Goal: Transaction & Acquisition: Book appointment/travel/reservation

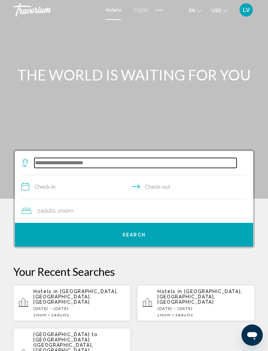
click at [75, 165] on input "Search widget" at bounding box center [135, 163] width 202 height 10
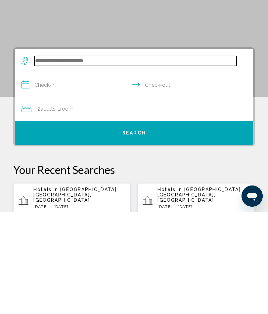
scroll to position [7, 0]
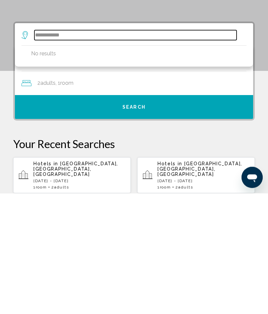
type input "**********"
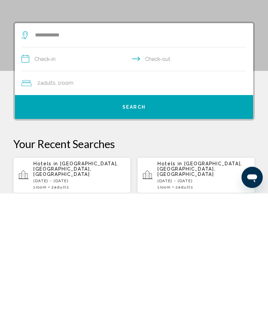
scroll to position [128, 0]
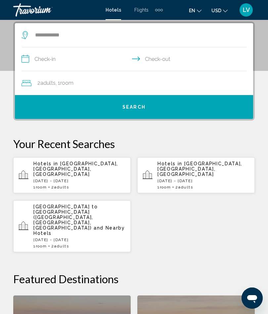
click at [181, 170] on span "St. Augustine, FL, United States" at bounding box center [200, 169] width 85 height 16
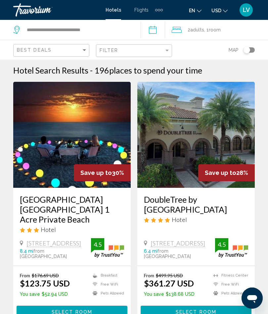
scroll to position [3, 0]
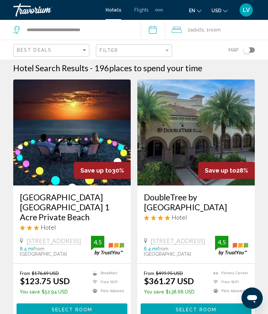
click at [159, 31] on input "**********" at bounding box center [154, 31] width 27 height 22
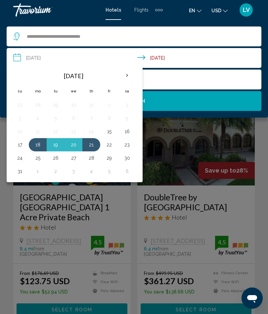
click at [40, 143] on button "18" at bounding box center [37, 144] width 11 height 9
click at [74, 144] on button "20" at bounding box center [73, 144] width 11 height 9
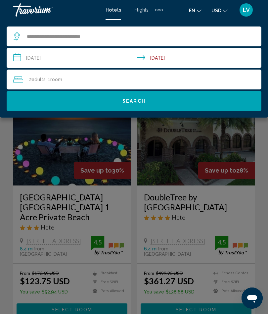
type input "**********"
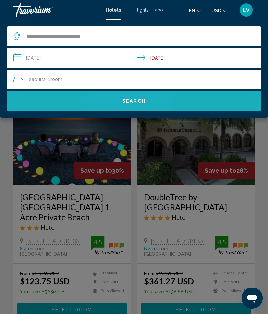
click at [133, 102] on span "Search" at bounding box center [134, 101] width 23 height 5
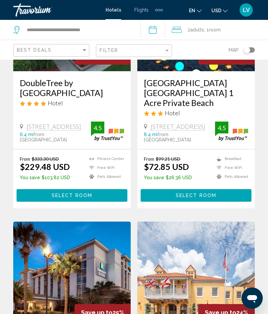
scroll to position [109, 0]
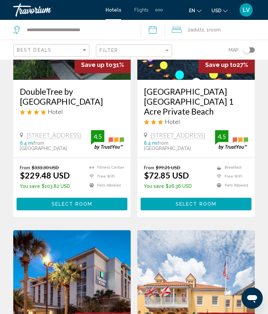
click at [189, 104] on h3 "Ocean Sands Beach Boutique Inn 1 Acre Private Beach" at bounding box center [196, 101] width 104 height 30
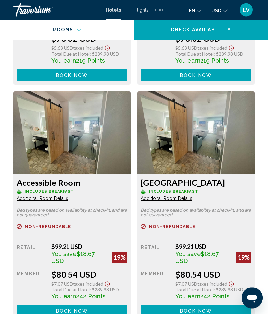
scroll to position [1578, 0]
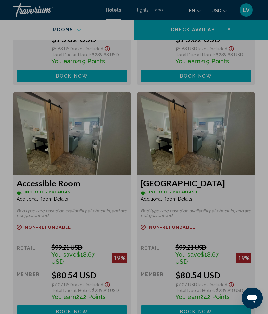
scroll to position [0, 0]
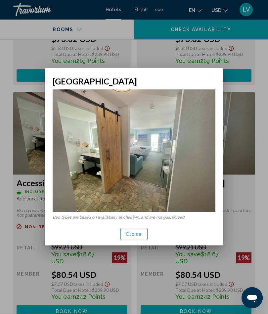
click at [129, 234] on span "Close" at bounding box center [134, 234] width 17 height 5
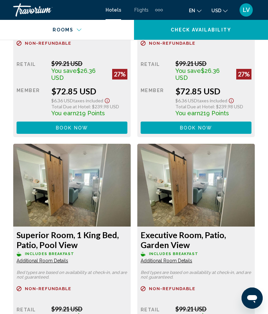
scroll to position [1281, 0]
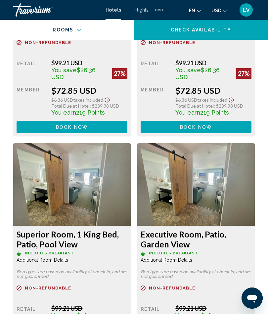
click at [68, 17] on span "Additional Room Details" at bounding box center [43, 14] width 52 height 5
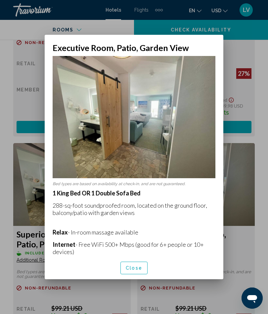
scroll to position [0, 0]
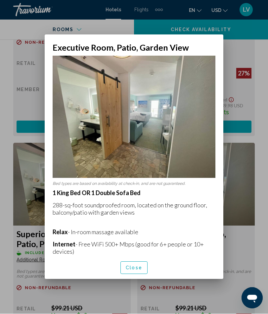
click at [134, 271] on span "Close" at bounding box center [134, 268] width 17 height 5
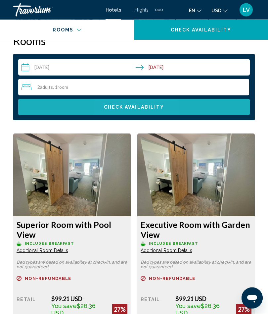
click at [130, 109] on span "Check Availability" at bounding box center [134, 107] width 61 height 5
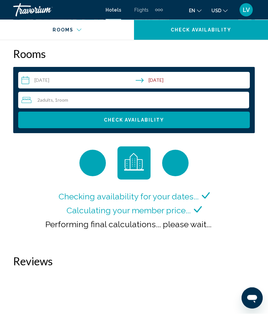
scroll to position [1032, 0]
click at [162, 83] on input "**********" at bounding box center [135, 81] width 234 height 19
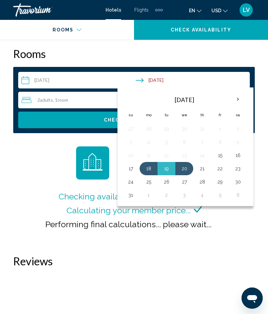
click at [149, 167] on button "18" at bounding box center [148, 168] width 11 height 9
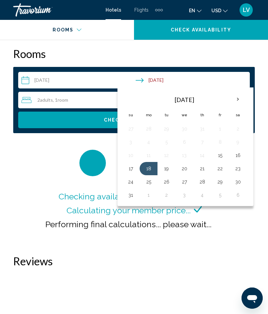
click at [201, 169] on button "21" at bounding box center [202, 168] width 11 height 9
type input "**********"
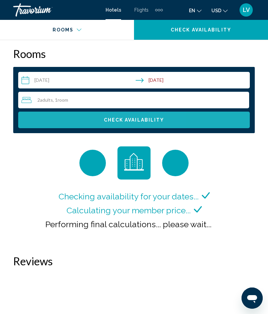
click at [137, 123] on span "Check Availability" at bounding box center [134, 120] width 61 height 5
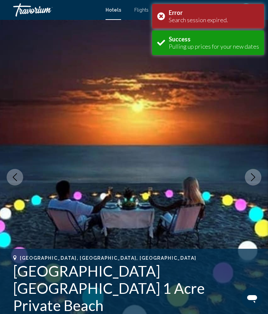
click at [163, 16] on div "Error Search session expired." at bounding box center [208, 16] width 112 height 25
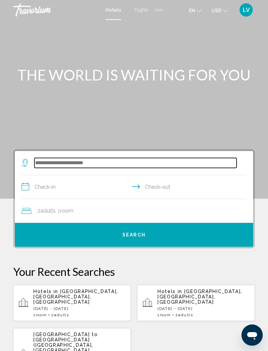
click at [80, 165] on input "Search widget" at bounding box center [135, 163] width 202 height 10
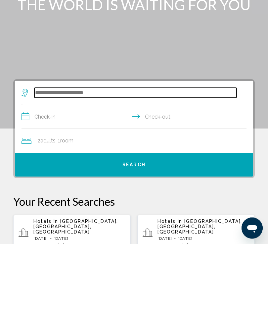
scroll to position [7, 0]
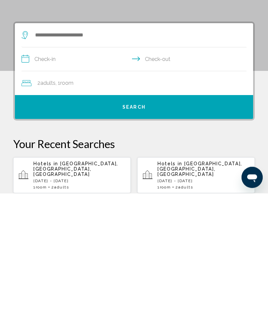
click at [177, 282] on div "Hotels in St. Augustine, FL, United States Mon, 18 Aug - Thu, 21 Aug 1 Room roo…" at bounding box center [204, 296] width 92 height 28
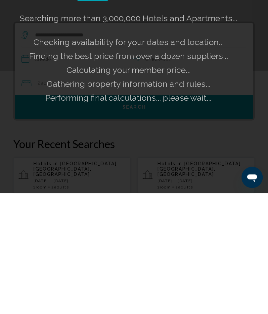
scroll to position [128, 0]
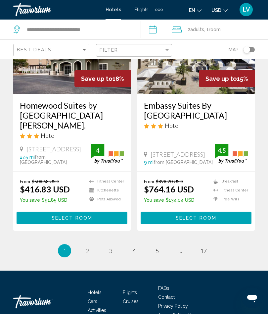
scroll to position [1407, 0]
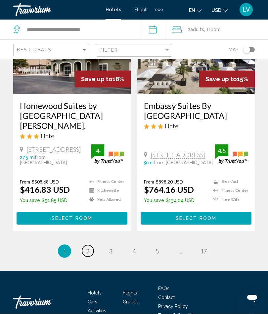
click at [86, 248] on span "2" at bounding box center [87, 251] width 3 height 7
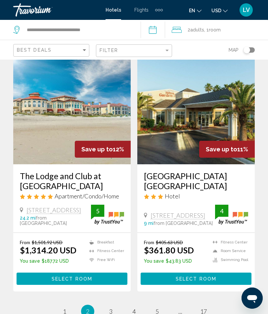
scroll to position [1380, 0]
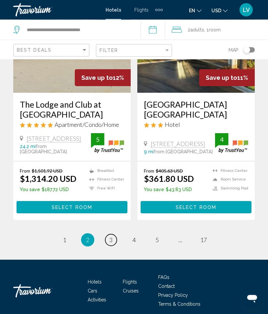
click at [112, 240] on span "3" at bounding box center [110, 239] width 3 height 7
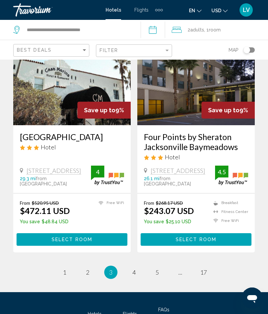
scroll to position [1352, 0]
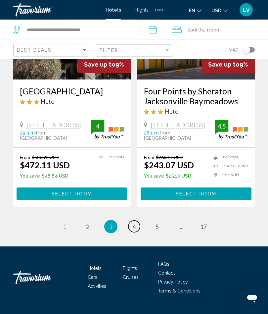
click at [136, 230] on span "4" at bounding box center [133, 226] width 3 height 7
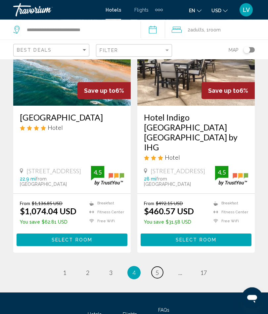
click at [156, 269] on span "5" at bounding box center [157, 272] width 3 height 7
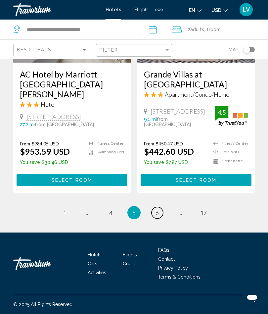
click at [156, 217] on span "6" at bounding box center [157, 212] width 3 height 7
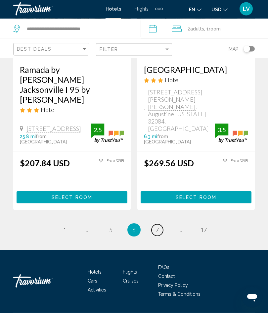
scroll to position [1387, 0]
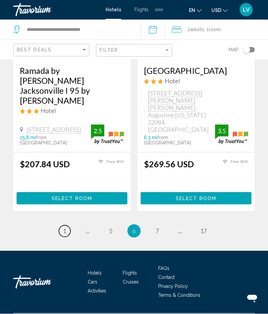
click at [68, 237] on link "page 1" at bounding box center [65, 231] width 12 height 12
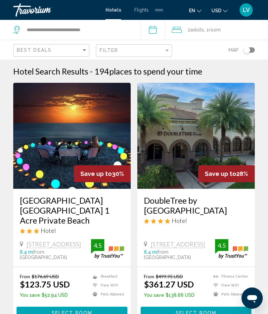
click at [88, 160] on img "Main content" at bounding box center [72, 136] width 118 height 106
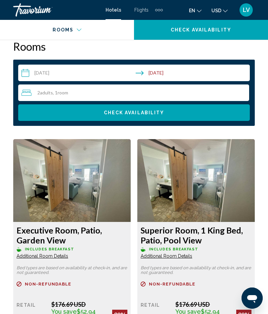
scroll to position [1039, 0]
click at [83, 183] on img "Main content" at bounding box center [72, 180] width 118 height 83
click at [97, 202] on img "Main content" at bounding box center [72, 180] width 118 height 83
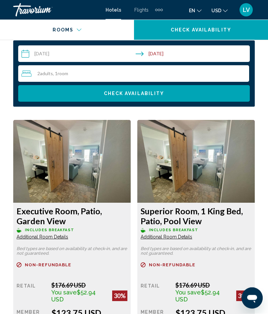
scroll to position [1060, 0]
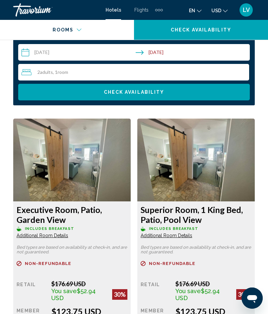
click at [54, 238] on span "Additional Room Details" at bounding box center [43, 235] width 52 height 5
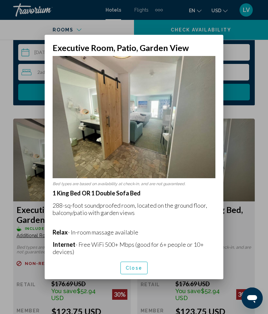
scroll to position [0, 0]
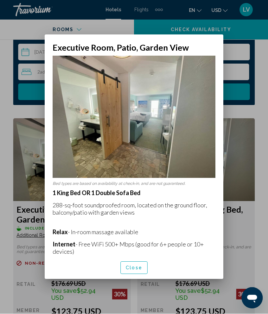
click at [129, 271] on span "Close" at bounding box center [134, 268] width 17 height 5
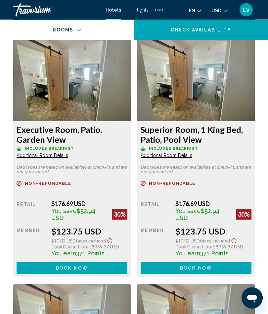
scroll to position [1140, 0]
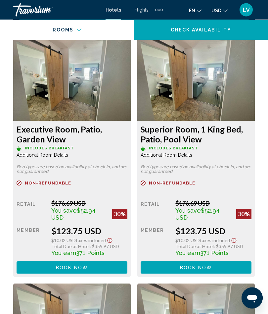
click at [68, 156] on span "Additional Room Details" at bounding box center [43, 155] width 52 height 5
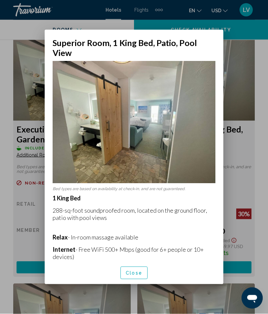
scroll to position [0, 0]
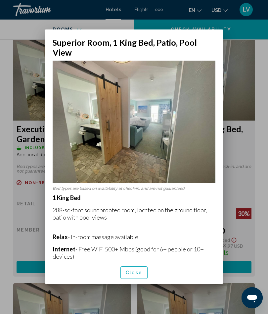
click at [259, 144] on div at bounding box center [134, 157] width 268 height 314
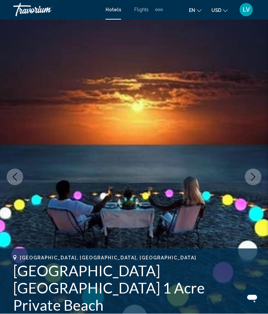
scroll to position [1141, 0]
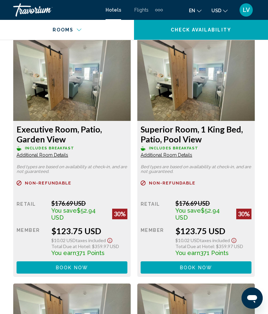
click at [96, 97] on img "Main content" at bounding box center [72, 79] width 118 height 83
click at [53, 157] on span "Additional Room Details" at bounding box center [43, 154] width 52 height 5
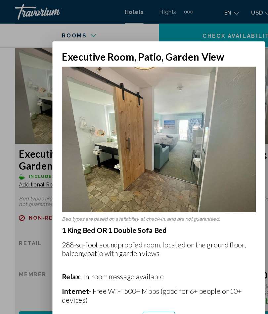
click at [20, 98] on div at bounding box center [134, 157] width 268 height 314
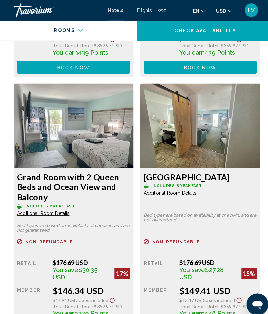
scroll to position [2090, 0]
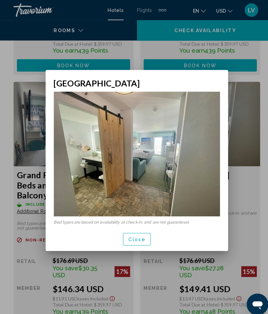
scroll to position [0, 0]
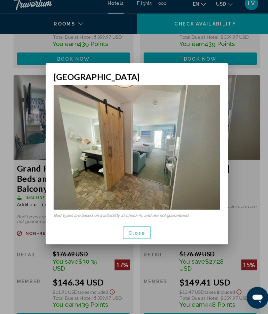
click at [134, 228] on button "Close" at bounding box center [134, 234] width 27 height 12
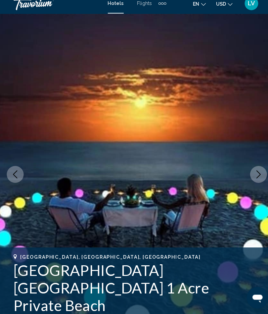
scroll to position [2083, 0]
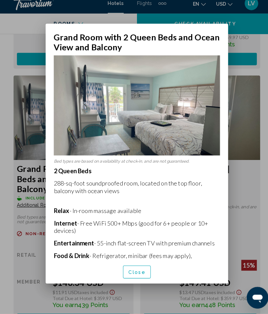
scroll to position [0, 0]
click at [243, 165] on div at bounding box center [134, 157] width 268 height 314
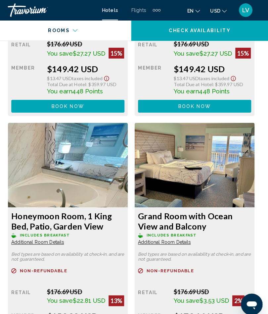
scroll to position [2781, 0]
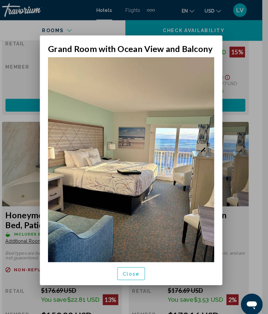
scroll to position [0, 0]
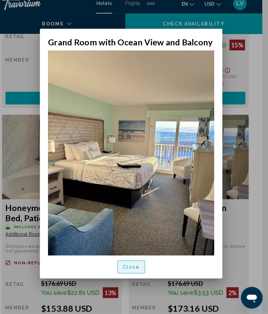
click at [129, 271] on span "Close" at bounding box center [134, 268] width 17 height 5
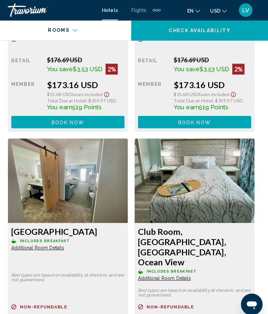
scroll to position [3249, 0]
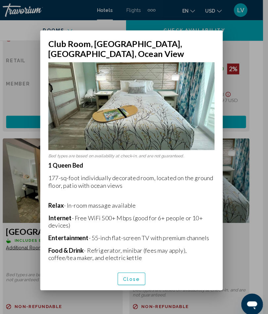
scroll to position [0, 0]
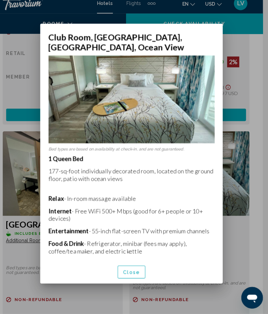
click at [126, 267] on button "Close" at bounding box center [134, 273] width 27 height 12
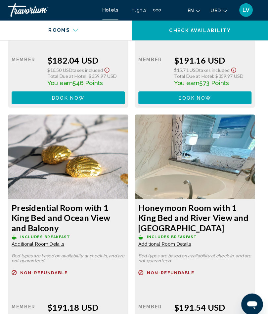
scroll to position [3524, 0]
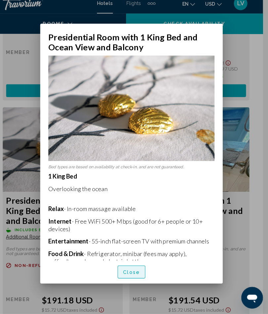
click at [126, 276] on span "Close" at bounding box center [134, 273] width 17 height 5
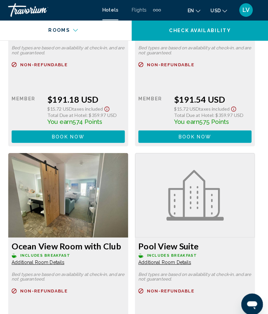
scroll to position [3728, 0]
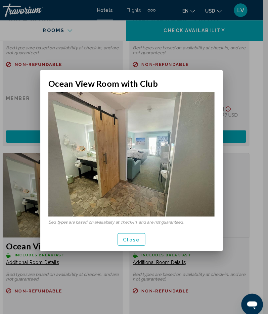
scroll to position [0, 0]
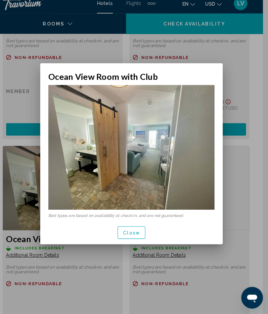
click at [126, 232] on span "Close" at bounding box center [134, 234] width 17 height 5
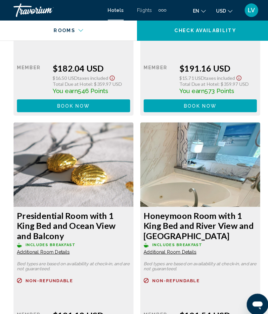
scroll to position [3515, 0]
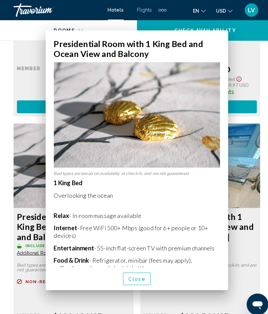
scroll to position [0, 0]
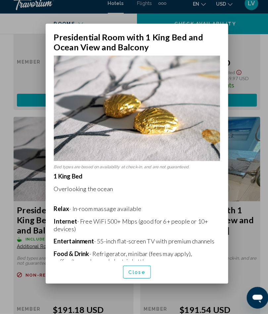
click at [132, 275] on span "Close" at bounding box center [134, 273] width 17 height 5
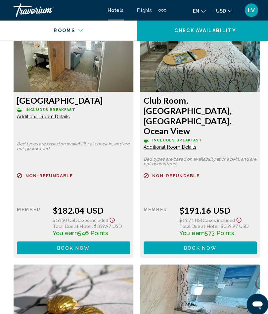
scroll to position [3377, 0]
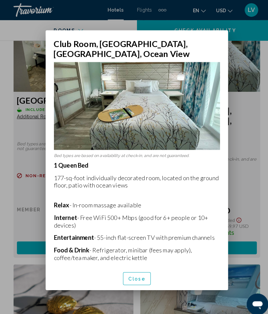
scroll to position [0, 0]
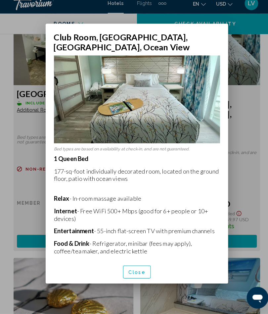
click at [245, 96] on div at bounding box center [134, 157] width 268 height 314
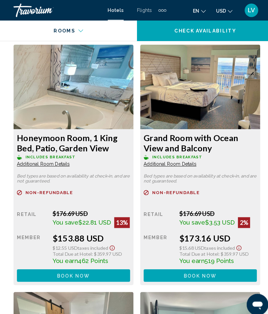
scroll to position [2857, 0]
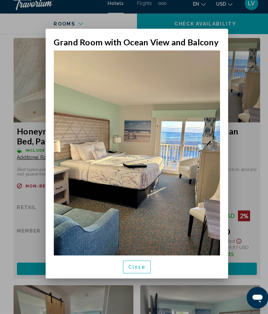
click at [132, 271] on span "Close" at bounding box center [134, 268] width 17 height 5
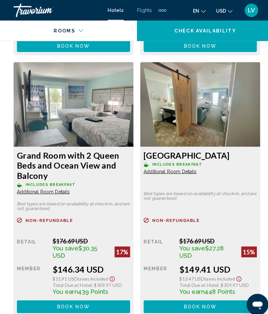
scroll to position [2110, 0]
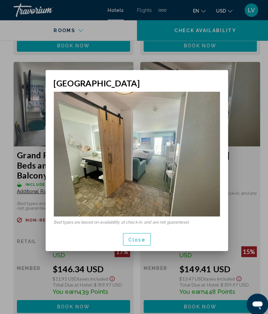
scroll to position [0, 0]
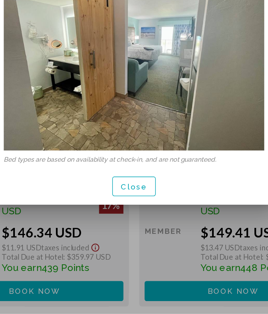
click at [126, 232] on span "Close" at bounding box center [134, 234] width 17 height 5
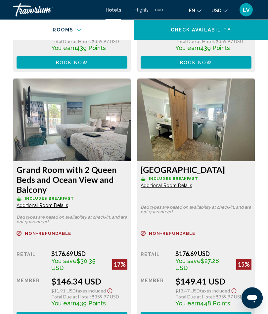
scroll to position [2092, 0]
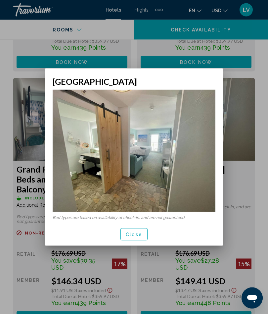
scroll to position [0, 0]
click at [132, 235] on span "Close" at bounding box center [134, 234] width 17 height 5
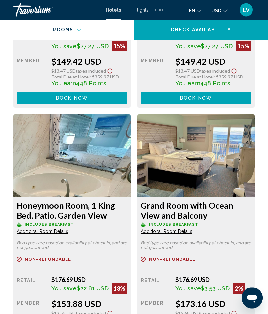
scroll to position [2787, 0]
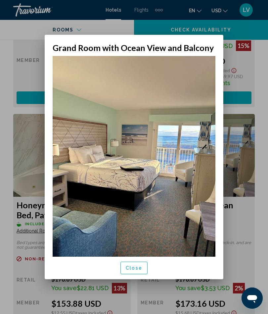
scroll to position [0, 0]
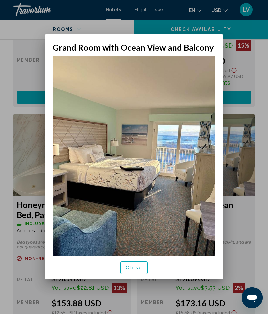
click at [135, 271] on span "Close" at bounding box center [134, 268] width 17 height 5
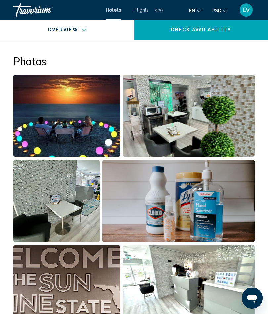
scroll to position [424, 0]
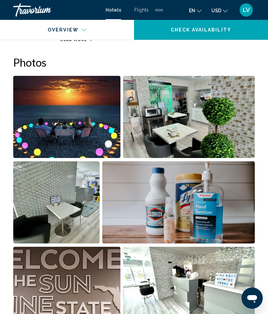
click at [213, 134] on img "Open full-screen image slider" at bounding box center [189, 117] width 132 height 82
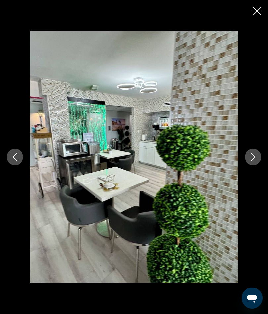
click at [251, 158] on icon "Next image" at bounding box center [253, 157] width 8 height 8
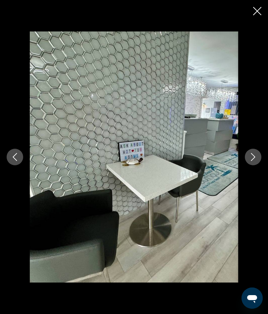
click at [251, 159] on icon "Next image" at bounding box center [253, 157] width 8 height 8
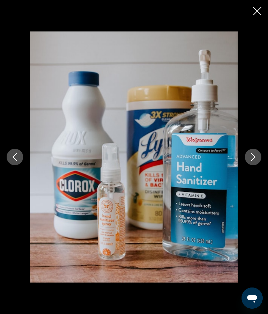
click at [253, 159] on icon "Next image" at bounding box center [253, 157] width 4 height 8
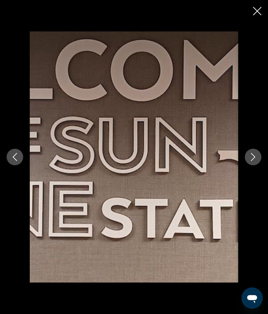
click at [254, 157] on icon "Next image" at bounding box center [253, 157] width 8 height 8
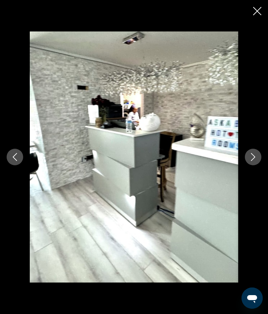
click at [250, 158] on icon "Next image" at bounding box center [253, 157] width 8 height 8
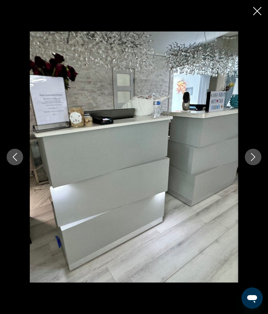
click at [253, 157] on icon "Next image" at bounding box center [253, 157] width 8 height 8
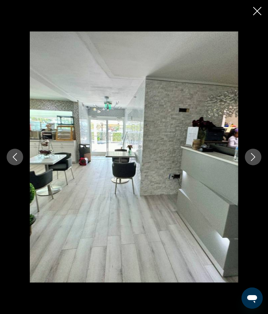
click at [251, 157] on icon "Next image" at bounding box center [253, 157] width 8 height 8
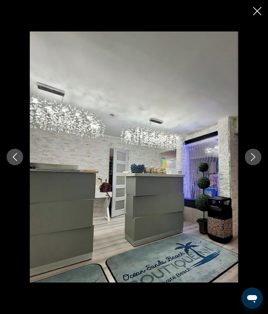
click at [251, 162] on button "Next image" at bounding box center [253, 157] width 17 height 17
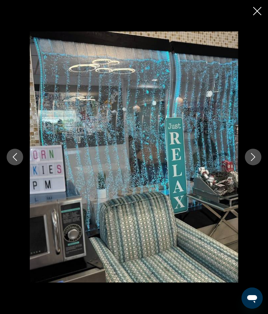
click at [253, 159] on icon "Next image" at bounding box center [253, 157] width 8 height 8
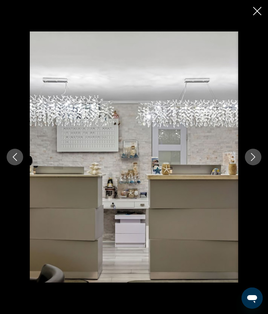
click at [252, 160] on icon "Next image" at bounding box center [253, 157] width 8 height 8
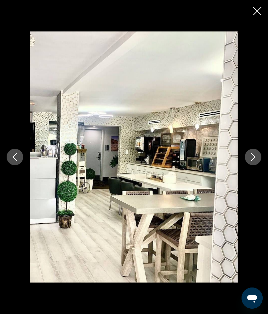
click at [251, 159] on icon "Next image" at bounding box center [253, 157] width 8 height 8
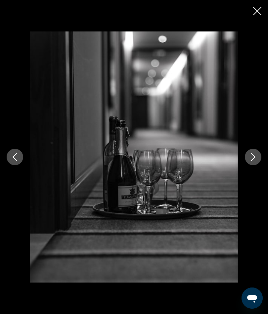
click at [252, 160] on icon "Next image" at bounding box center [253, 157] width 4 height 8
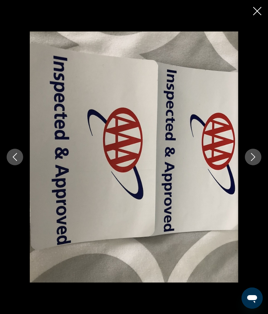
click at [252, 158] on icon "Next image" at bounding box center [253, 157] width 8 height 8
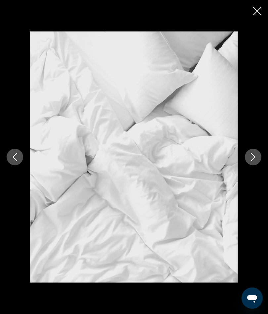
click at [251, 159] on icon "Next image" at bounding box center [253, 157] width 8 height 8
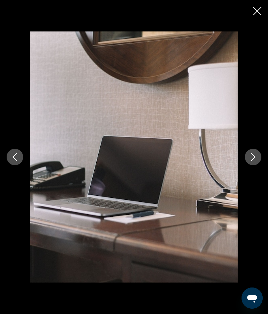
click at [251, 159] on icon "Next image" at bounding box center [253, 157] width 8 height 8
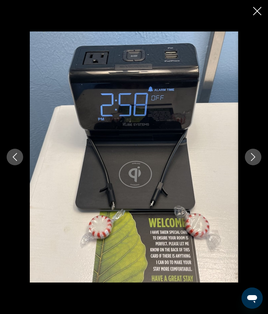
scroll to position [416, 0]
click at [252, 161] on icon "Next image" at bounding box center [253, 157] width 4 height 8
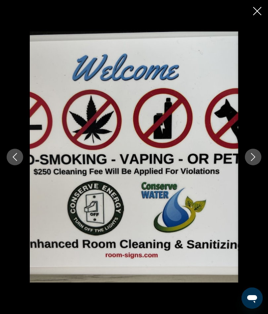
click at [254, 161] on icon "Next image" at bounding box center [253, 157] width 8 height 8
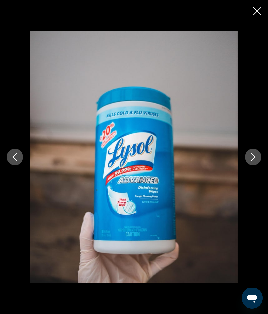
click at [252, 161] on icon "Next image" at bounding box center [253, 157] width 8 height 8
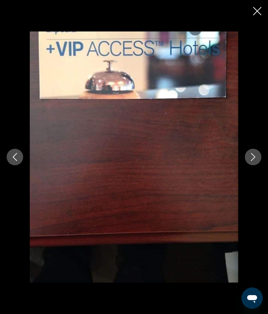
click at [254, 161] on icon "Next image" at bounding box center [253, 157] width 4 height 8
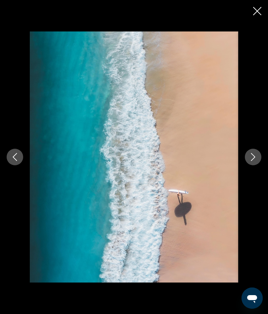
click at [255, 161] on icon "Next image" at bounding box center [253, 157] width 8 height 8
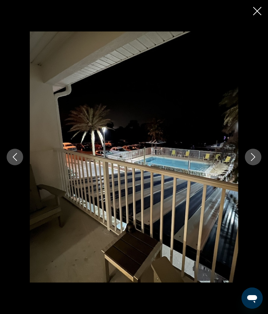
click at [253, 161] on icon "Next image" at bounding box center [253, 157] width 8 height 8
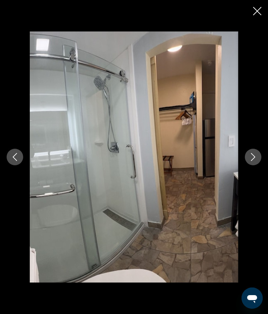
click at [255, 161] on icon "Next image" at bounding box center [253, 157] width 8 height 8
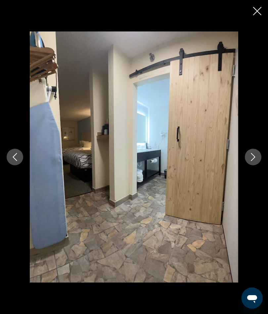
click at [253, 165] on button "Next image" at bounding box center [253, 157] width 17 height 17
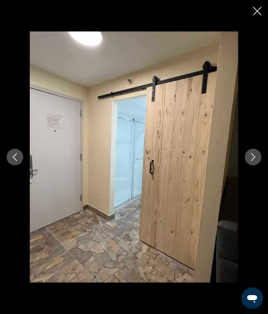
click at [252, 161] on icon "Next image" at bounding box center [253, 157] width 8 height 8
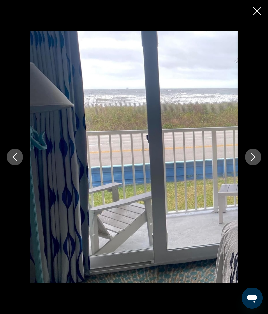
click at [251, 161] on icon "Next image" at bounding box center [253, 157] width 8 height 8
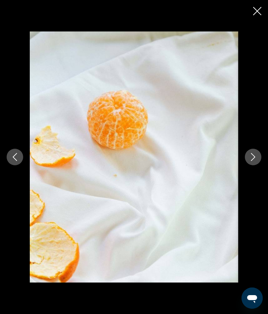
click at [251, 161] on icon "Next image" at bounding box center [253, 157] width 8 height 8
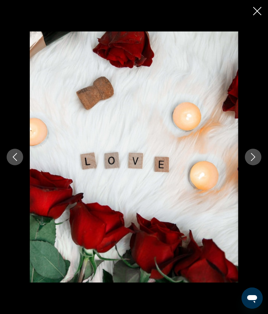
click at [255, 161] on icon "Next image" at bounding box center [253, 157] width 8 height 8
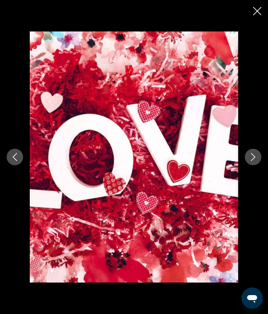
click at [252, 161] on icon "Next image" at bounding box center [253, 157] width 4 height 8
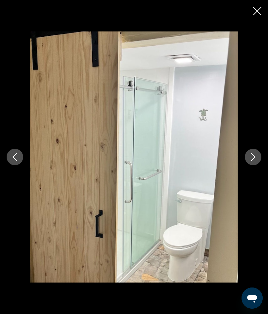
click at [251, 161] on icon "Next image" at bounding box center [253, 157] width 8 height 8
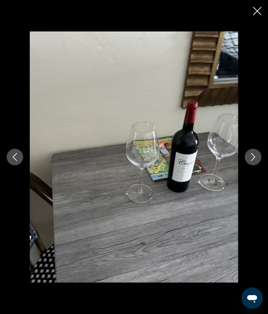
click at [254, 161] on icon "Next image" at bounding box center [253, 157] width 8 height 8
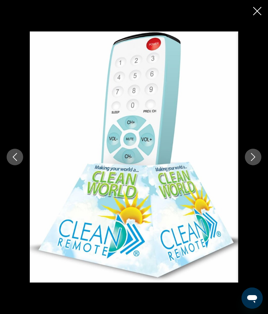
click at [254, 161] on icon "Next image" at bounding box center [253, 157] width 4 height 8
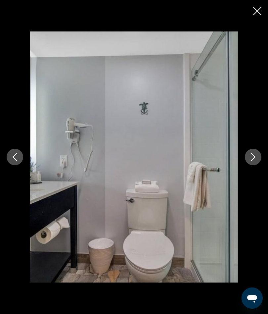
click at [253, 161] on icon "Next image" at bounding box center [253, 157] width 8 height 8
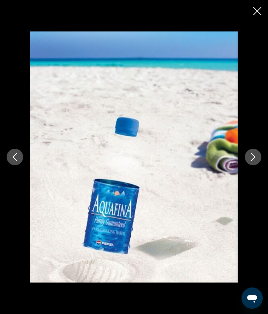
click at [254, 165] on button "Next image" at bounding box center [253, 157] width 17 height 17
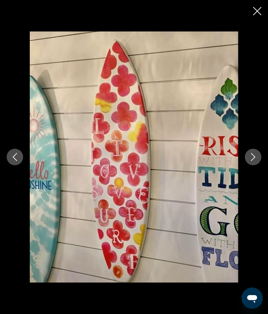
click at [253, 161] on icon "Next image" at bounding box center [253, 157] width 8 height 8
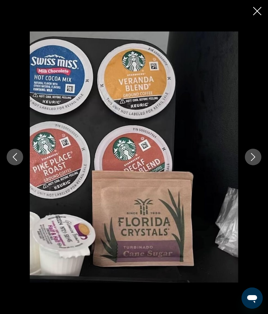
click at [252, 165] on button "Next image" at bounding box center [253, 157] width 17 height 17
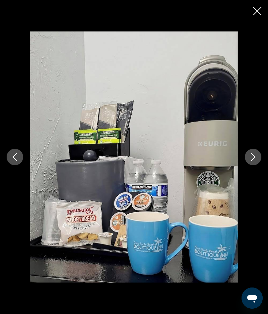
click at [255, 161] on icon "Next image" at bounding box center [253, 157] width 8 height 8
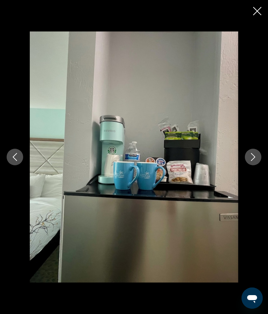
click at [251, 161] on icon "Next image" at bounding box center [253, 157] width 8 height 8
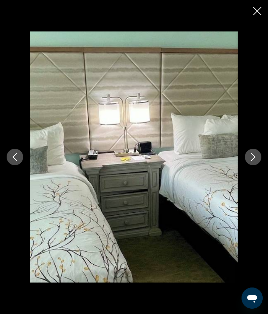
click at [255, 161] on icon "Next image" at bounding box center [253, 157] width 8 height 8
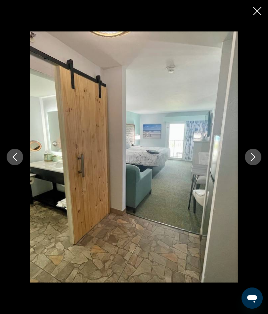
click at [252, 161] on icon "Next image" at bounding box center [253, 157] width 8 height 8
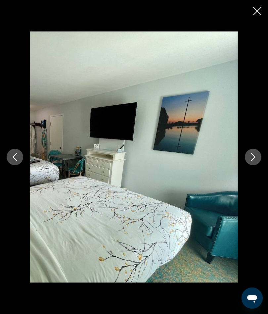
click at [253, 161] on icon "Next image" at bounding box center [253, 157] width 8 height 8
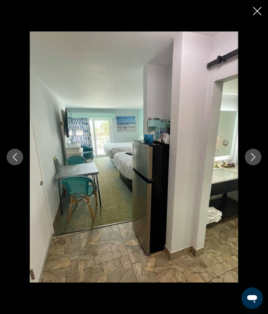
click at [251, 161] on icon "Next image" at bounding box center [253, 157] width 8 height 8
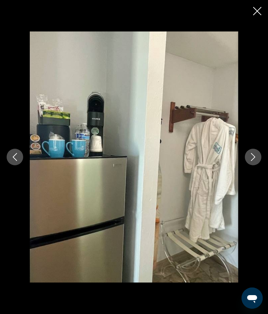
click at [252, 161] on icon "Next image" at bounding box center [253, 157] width 8 height 8
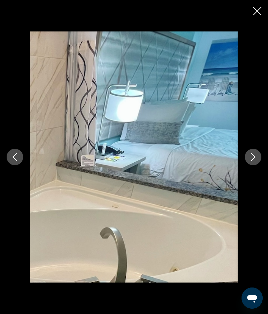
click at [251, 161] on icon "Next image" at bounding box center [253, 157] width 8 height 8
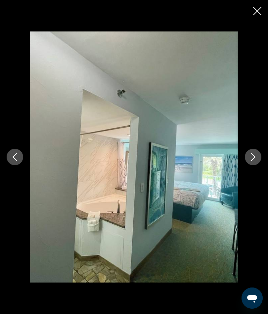
click at [254, 161] on icon "Next image" at bounding box center [253, 157] width 8 height 8
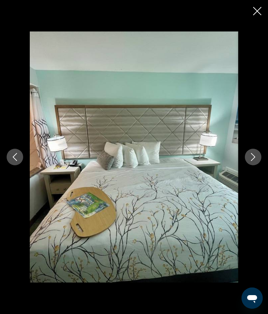
click at [252, 161] on icon "Next image" at bounding box center [253, 157] width 8 height 8
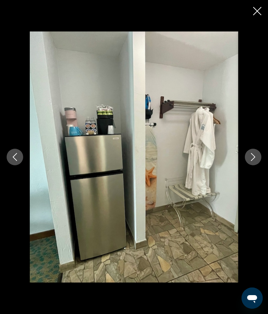
click at [255, 161] on icon "Next image" at bounding box center [253, 157] width 8 height 8
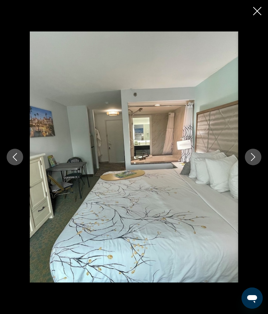
click at [254, 161] on icon "Next image" at bounding box center [253, 157] width 8 height 8
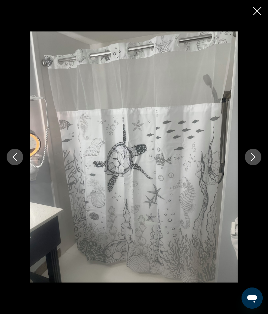
click at [253, 161] on icon "Next image" at bounding box center [253, 157] width 8 height 8
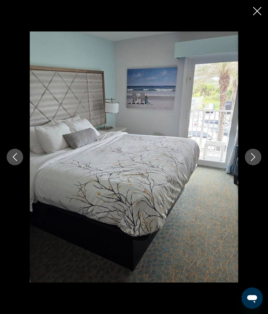
click at [254, 161] on icon "Next image" at bounding box center [253, 157] width 8 height 8
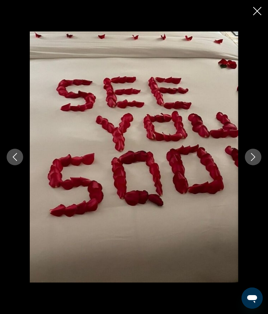
click at [253, 161] on icon "Next image" at bounding box center [253, 157] width 4 height 8
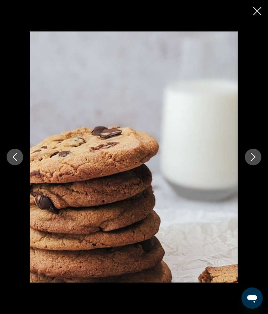
click at [256, 165] on button "Next image" at bounding box center [253, 157] width 17 height 17
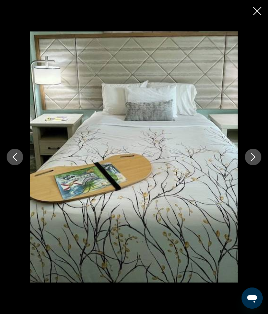
click at [254, 161] on icon "Next image" at bounding box center [253, 157] width 4 height 8
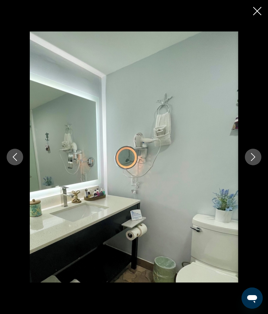
click at [253, 161] on icon "Next image" at bounding box center [253, 157] width 4 height 8
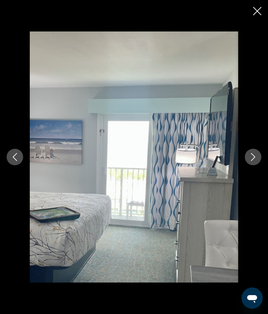
click at [252, 161] on icon "Next image" at bounding box center [253, 157] width 8 height 8
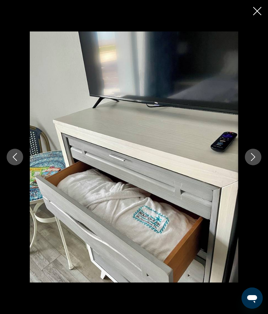
click at [252, 161] on icon "Next image" at bounding box center [253, 157] width 8 height 8
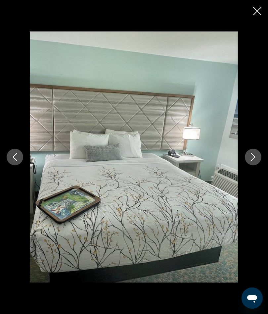
click at [251, 161] on icon "Next image" at bounding box center [253, 157] width 8 height 8
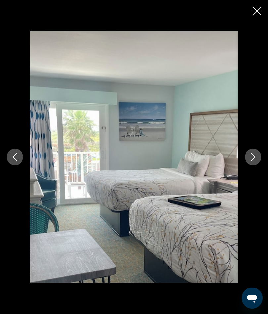
click at [254, 161] on icon "Next image" at bounding box center [253, 157] width 4 height 8
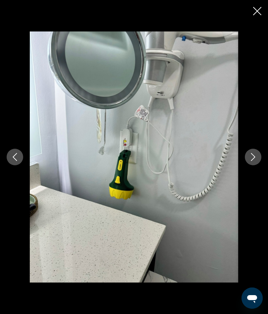
click at [251, 161] on icon "Next image" at bounding box center [253, 157] width 8 height 8
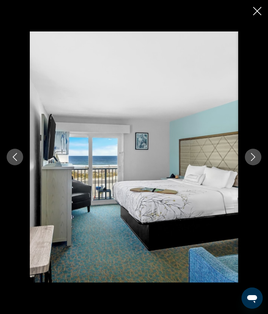
click at [252, 161] on icon "Next image" at bounding box center [253, 157] width 8 height 8
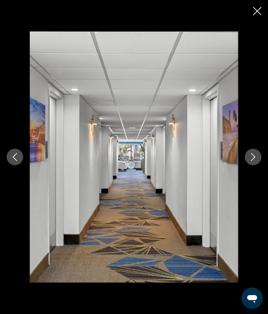
click at [17, 161] on icon "Previous image" at bounding box center [15, 157] width 8 height 8
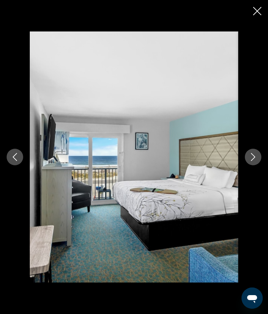
scroll to position [721, 0]
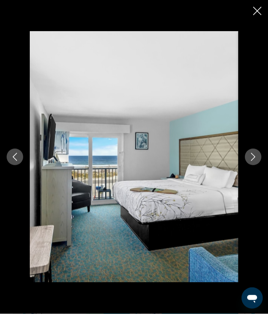
click at [255, 161] on icon "Next image" at bounding box center [253, 157] width 8 height 8
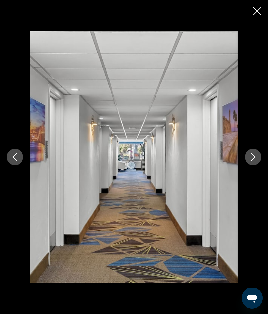
click at [253, 161] on icon "Next image" at bounding box center [253, 157] width 8 height 8
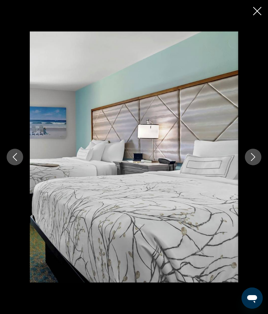
click at [251, 161] on icon "Next image" at bounding box center [253, 157] width 8 height 8
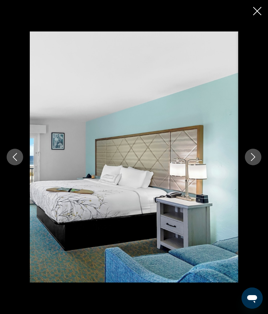
click at [251, 161] on icon "Next image" at bounding box center [253, 157] width 8 height 8
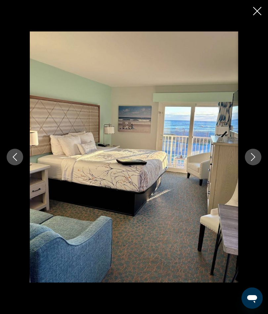
scroll to position [848, 0]
click at [251, 157] on icon "Next image" at bounding box center [253, 157] width 8 height 8
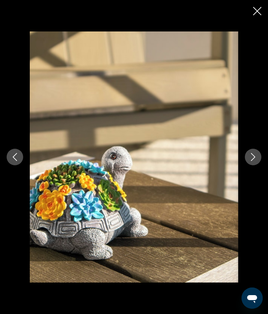
click at [254, 156] on icon "Next image" at bounding box center [253, 157] width 4 height 8
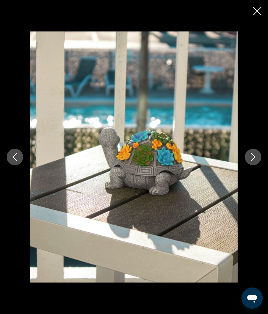
click at [251, 156] on icon "Next image" at bounding box center [253, 157] width 8 height 8
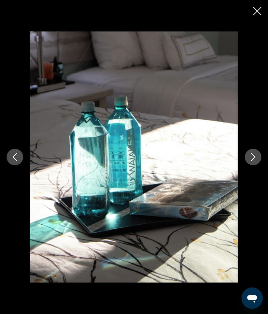
click at [251, 156] on icon "Next image" at bounding box center [253, 157] width 8 height 8
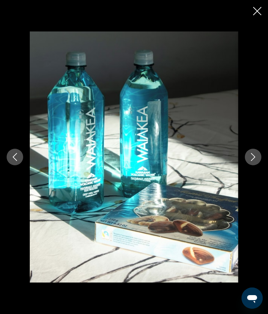
click at [250, 160] on icon "Next image" at bounding box center [253, 157] width 8 height 8
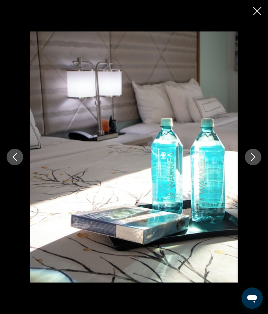
click at [251, 158] on icon "Next image" at bounding box center [253, 157] width 8 height 8
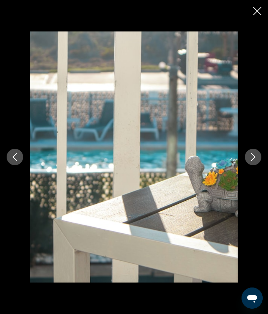
click at [253, 157] on icon "Next image" at bounding box center [253, 157] width 8 height 8
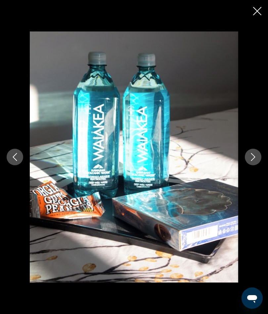
click at [252, 158] on icon "Next image" at bounding box center [253, 157] width 8 height 8
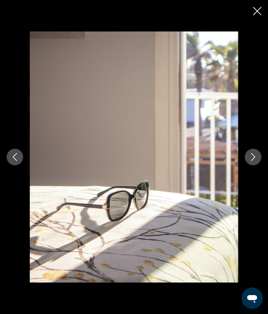
click at [251, 157] on icon "Next image" at bounding box center [253, 157] width 8 height 8
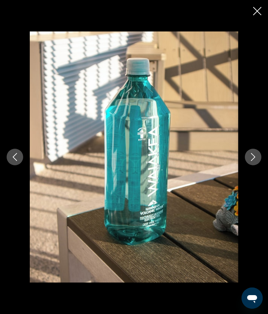
click at [251, 156] on icon "Next image" at bounding box center [253, 157] width 8 height 8
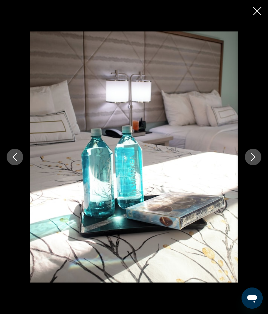
click at [250, 154] on icon "Next image" at bounding box center [253, 157] width 8 height 8
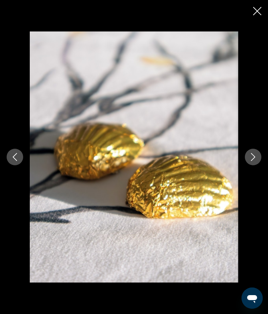
click at [250, 156] on icon "Next image" at bounding box center [253, 157] width 8 height 8
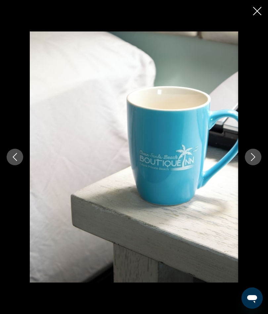
click at [252, 157] on icon "Next image" at bounding box center [253, 157] width 8 height 8
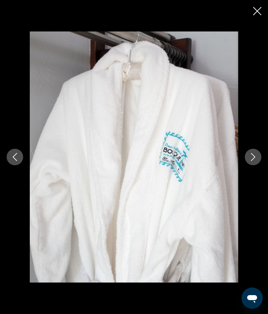
click at [254, 156] on icon "Next image" at bounding box center [253, 157] width 8 height 8
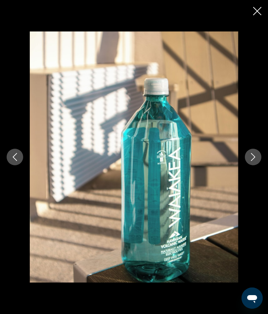
click at [252, 158] on icon "Next image" at bounding box center [253, 157] width 8 height 8
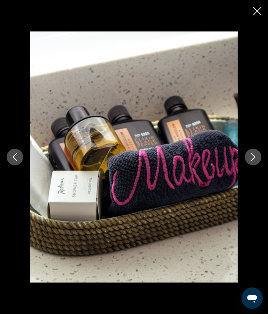
click at [256, 158] on icon "Next image" at bounding box center [253, 157] width 8 height 8
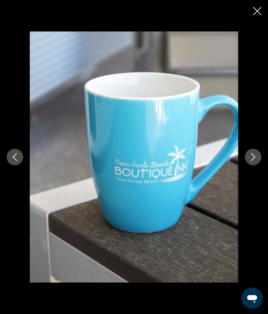
click at [250, 158] on icon "Next image" at bounding box center [253, 157] width 8 height 8
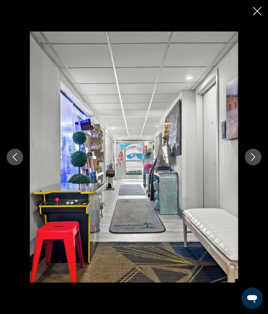
click at [252, 157] on icon "Next image" at bounding box center [253, 157] width 8 height 8
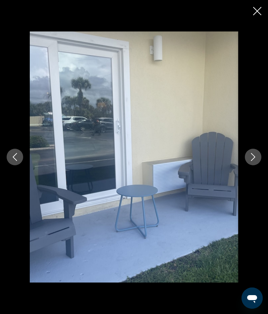
click at [251, 157] on icon "Next image" at bounding box center [253, 157] width 8 height 8
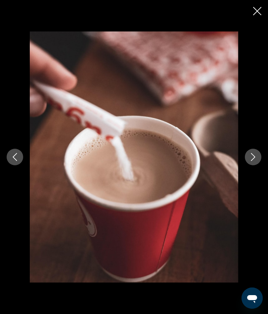
click at [253, 154] on icon "Next image" at bounding box center [253, 157] width 8 height 8
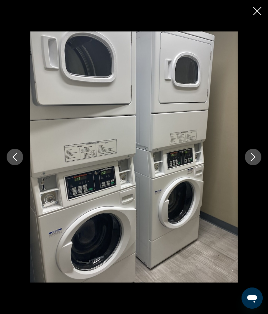
click at [249, 158] on icon "Next image" at bounding box center [253, 157] width 8 height 8
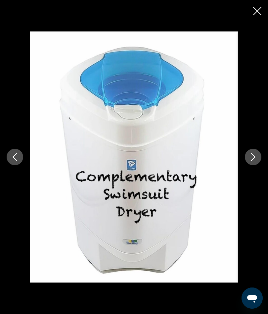
click at [252, 157] on icon "Next image" at bounding box center [253, 157] width 8 height 8
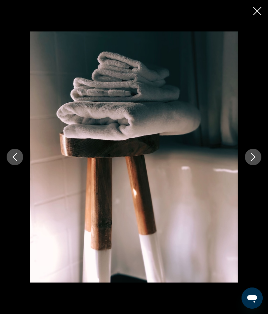
click at [254, 155] on icon "Next image" at bounding box center [253, 157] width 8 height 8
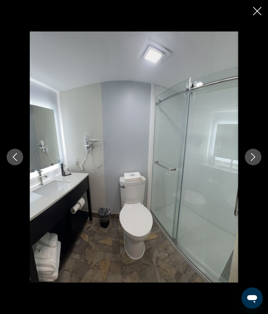
click at [253, 159] on icon "Next image" at bounding box center [253, 157] width 8 height 8
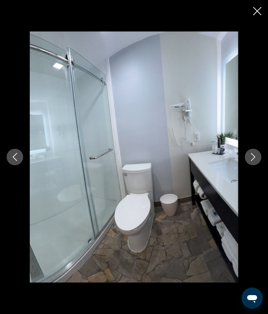
click at [252, 158] on icon "Next image" at bounding box center [253, 157] width 8 height 8
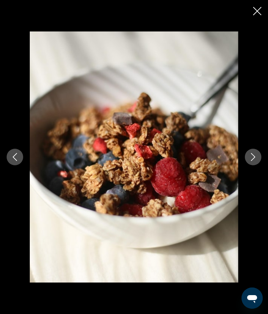
click at [248, 157] on button "Next image" at bounding box center [253, 157] width 17 height 17
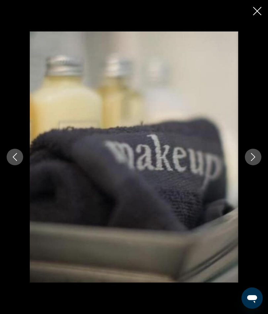
click at [253, 159] on icon "Next image" at bounding box center [253, 157] width 4 height 8
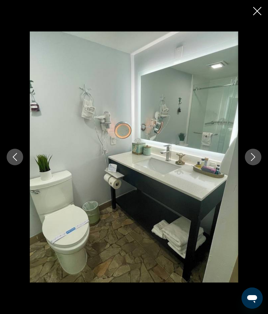
click at [251, 155] on icon "Next image" at bounding box center [253, 157] width 8 height 8
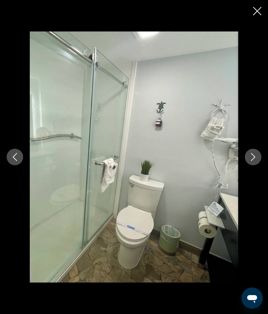
click at [251, 158] on icon "Next image" at bounding box center [253, 157] width 8 height 8
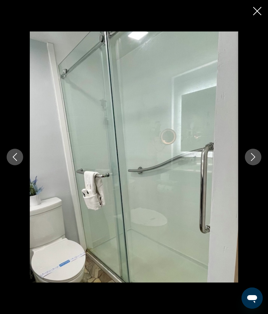
click at [251, 155] on icon "Next image" at bounding box center [253, 157] width 8 height 8
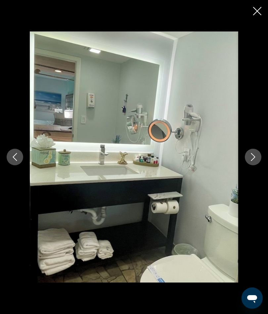
click at [252, 153] on icon "Next image" at bounding box center [253, 157] width 8 height 8
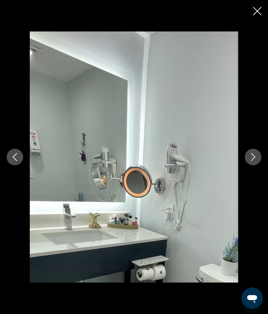
click at [250, 156] on icon "Next image" at bounding box center [253, 157] width 8 height 8
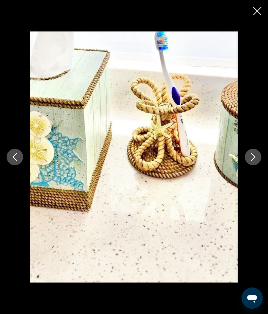
click at [250, 157] on icon "Next image" at bounding box center [253, 157] width 8 height 8
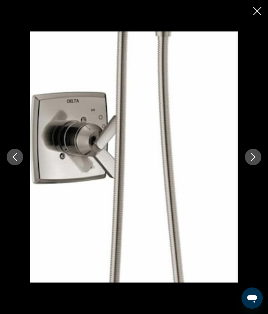
click at [252, 157] on icon "Next image" at bounding box center [253, 157] width 8 height 8
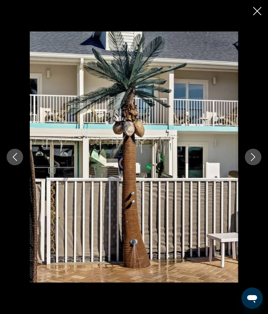
click at [252, 158] on icon "Next image" at bounding box center [253, 157] width 8 height 8
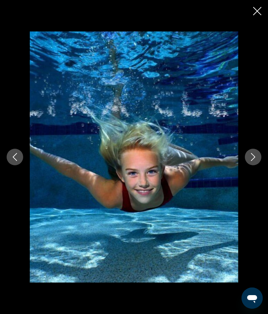
click at [251, 157] on icon "Next image" at bounding box center [253, 157] width 8 height 8
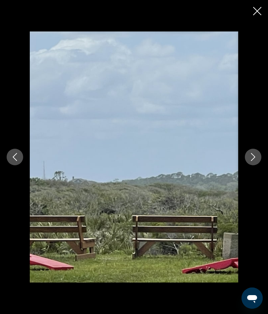
click at [252, 159] on icon "Next image" at bounding box center [253, 157] width 8 height 8
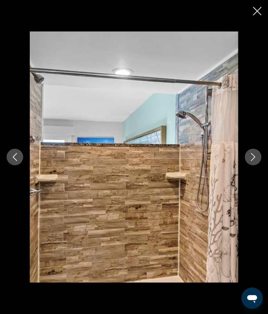
click at [252, 159] on icon "Next image" at bounding box center [253, 157] width 8 height 8
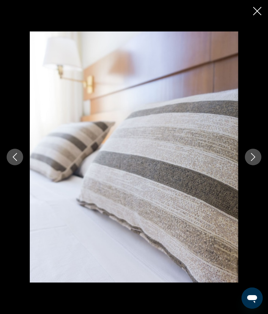
click at [254, 158] on icon "Next image" at bounding box center [253, 157] width 8 height 8
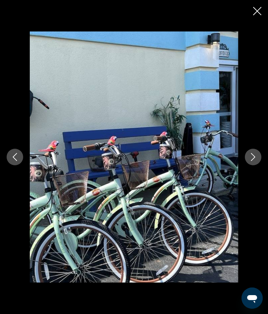
click at [254, 158] on icon "Next image" at bounding box center [253, 157] width 8 height 8
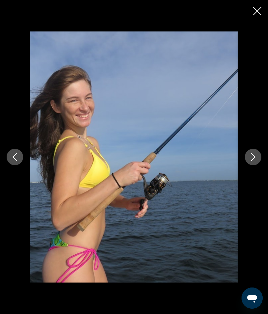
click at [252, 158] on icon "Next image" at bounding box center [253, 157] width 8 height 8
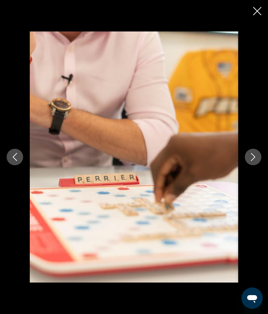
click at [251, 157] on icon "Next image" at bounding box center [253, 157] width 8 height 8
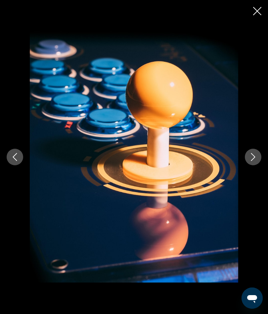
click at [252, 158] on icon "Next image" at bounding box center [253, 157] width 8 height 8
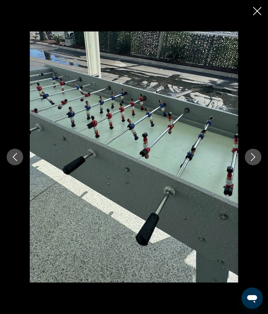
click at [251, 158] on icon "Next image" at bounding box center [253, 157] width 8 height 8
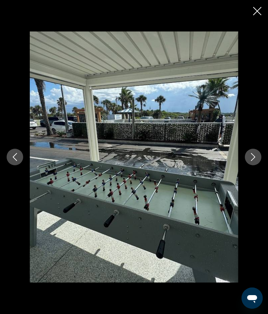
click at [255, 158] on icon "Next image" at bounding box center [253, 157] width 8 height 8
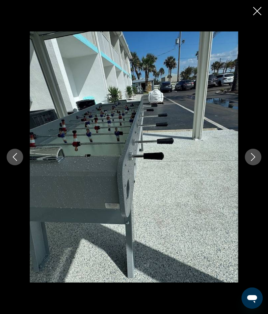
click at [252, 157] on icon "Next image" at bounding box center [253, 157] width 8 height 8
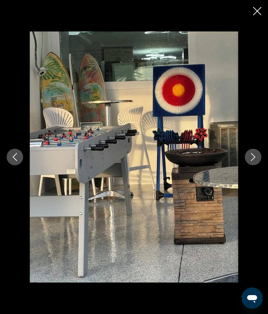
click at [253, 158] on icon "Next image" at bounding box center [253, 157] width 8 height 8
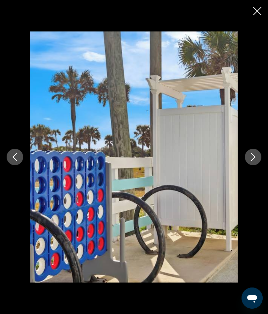
click at [255, 156] on icon "Next image" at bounding box center [253, 157] width 8 height 8
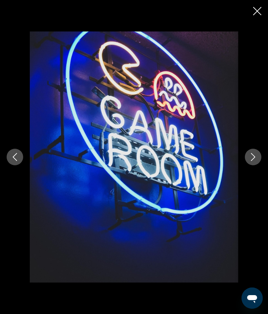
click at [252, 157] on icon "Next image" at bounding box center [253, 157] width 8 height 8
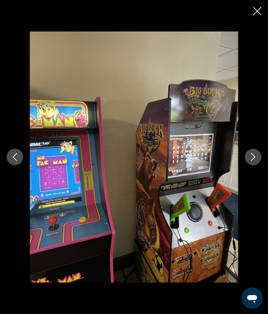
click at [252, 159] on icon "Next image" at bounding box center [253, 157] width 8 height 8
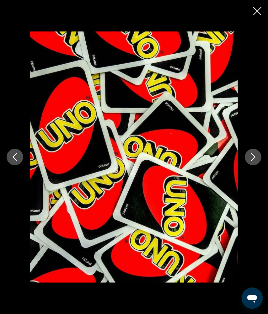
click at [251, 156] on icon "Next image" at bounding box center [253, 157] width 8 height 8
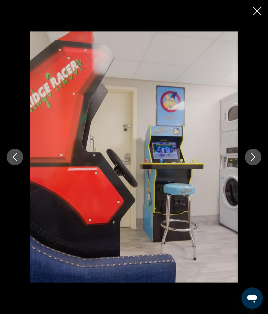
click at [253, 156] on icon "Next image" at bounding box center [253, 157] width 8 height 8
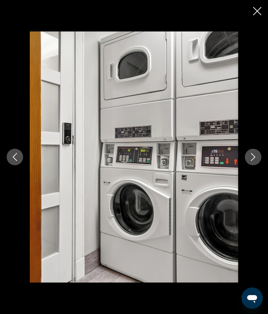
click at [252, 159] on icon "Next image" at bounding box center [253, 157] width 8 height 8
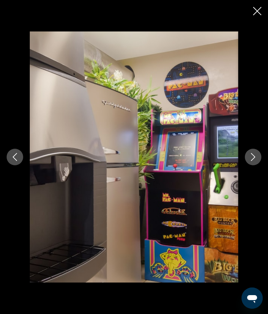
click at [253, 159] on icon "Next image" at bounding box center [253, 157] width 4 height 8
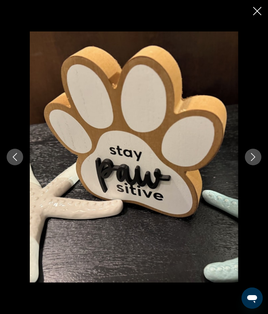
click at [250, 158] on icon "Next image" at bounding box center [253, 157] width 8 height 8
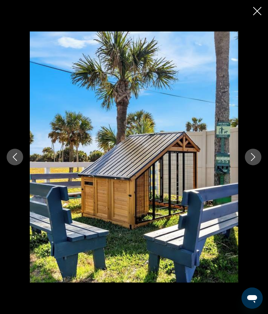
click at [251, 158] on icon "Next image" at bounding box center [253, 157] width 8 height 8
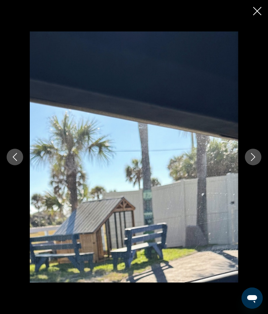
click at [256, 157] on icon "Next image" at bounding box center [253, 157] width 8 height 8
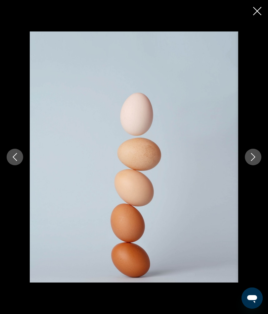
click at [255, 156] on icon "Next image" at bounding box center [253, 157] width 8 height 8
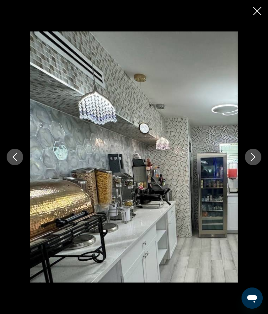
click at [250, 160] on icon "Next image" at bounding box center [253, 157] width 8 height 8
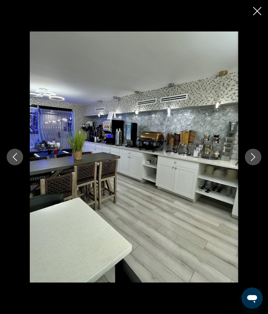
click at [255, 158] on icon "Next image" at bounding box center [253, 157] width 8 height 8
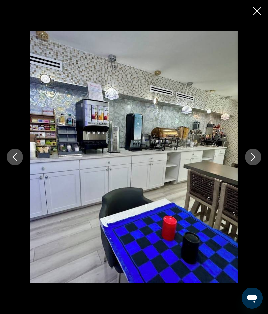
click at [253, 157] on icon "Next image" at bounding box center [253, 157] width 8 height 8
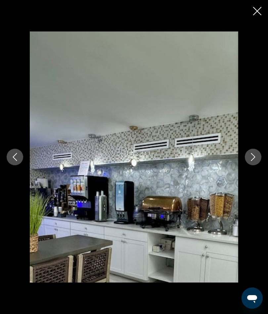
click at [253, 159] on icon "Next image" at bounding box center [253, 157] width 4 height 8
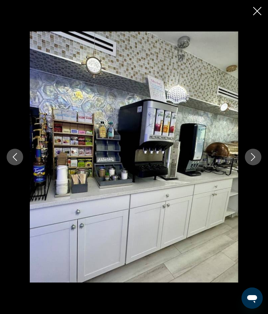
click at [250, 157] on icon "Next image" at bounding box center [253, 157] width 8 height 8
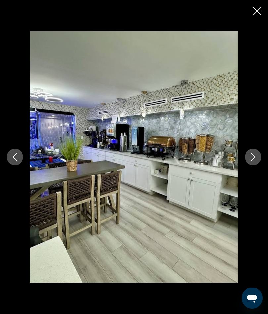
click at [254, 159] on icon "Next image" at bounding box center [253, 157] width 8 height 8
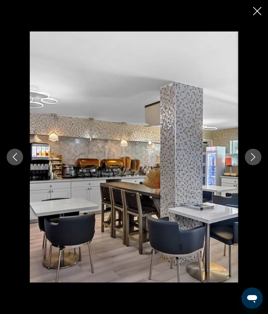
click at [252, 161] on icon "Next image" at bounding box center [253, 157] width 4 height 8
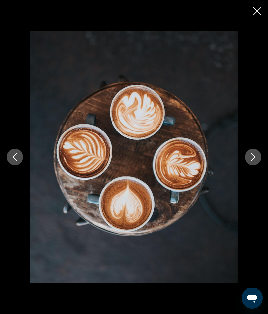
click at [251, 160] on icon "Next image" at bounding box center [253, 157] width 8 height 8
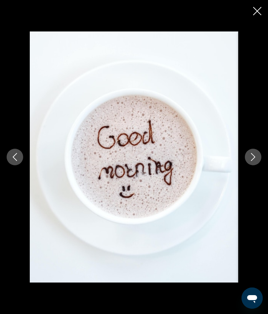
click at [249, 156] on button "Next image" at bounding box center [253, 157] width 17 height 17
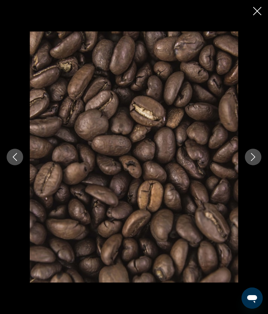
click at [253, 157] on icon "Next image" at bounding box center [253, 157] width 8 height 8
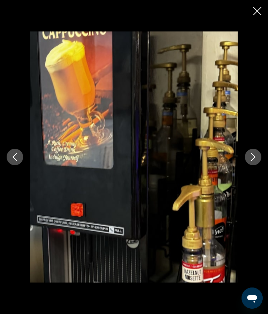
click at [254, 159] on icon "Next image" at bounding box center [253, 157] width 8 height 8
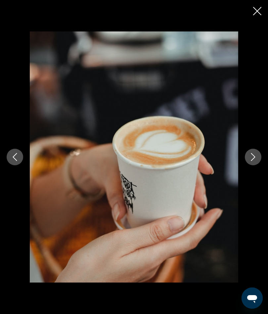
click at [253, 159] on icon "Next image" at bounding box center [253, 157] width 4 height 8
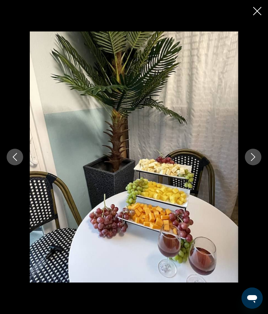
click at [253, 156] on icon "Next image" at bounding box center [253, 157] width 8 height 8
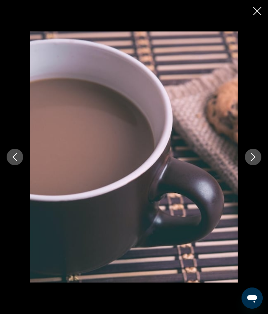
click at [253, 155] on icon "Next image" at bounding box center [253, 157] width 4 height 8
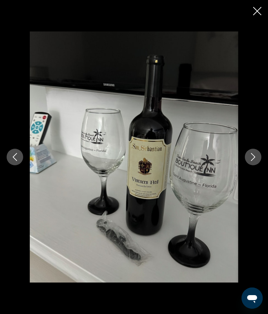
click at [256, 158] on icon "Next image" at bounding box center [253, 157] width 8 height 8
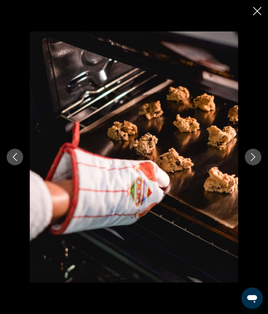
click at [253, 158] on icon "Next image" at bounding box center [253, 157] width 8 height 8
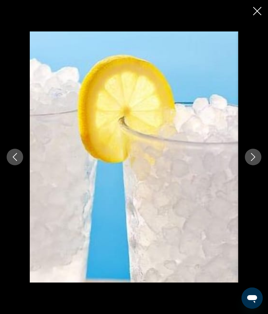
click at [250, 157] on icon "Next image" at bounding box center [253, 157] width 8 height 8
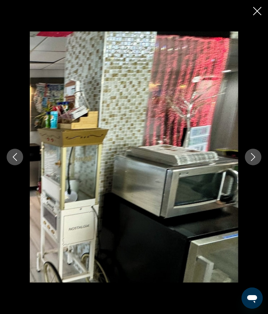
click at [254, 157] on icon "Next image" at bounding box center [253, 157] width 8 height 8
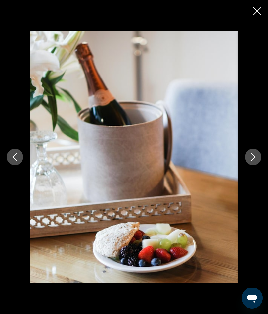
click at [253, 153] on icon "Next image" at bounding box center [253, 157] width 8 height 8
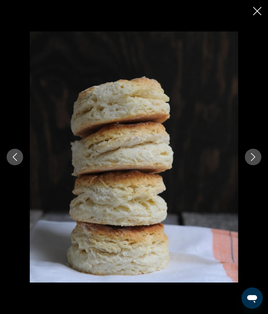
click at [254, 156] on icon "Next image" at bounding box center [253, 157] width 8 height 8
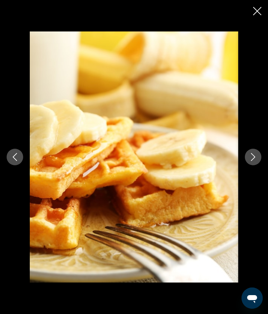
click at [253, 155] on icon "Next image" at bounding box center [253, 157] width 8 height 8
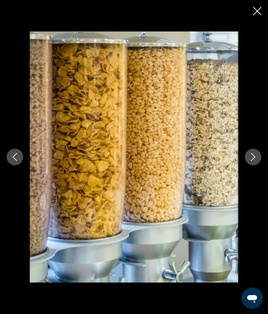
click at [255, 155] on icon "Next image" at bounding box center [253, 157] width 8 height 8
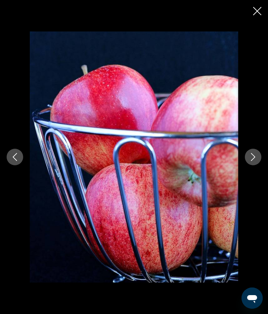
click at [250, 157] on icon "Next image" at bounding box center [253, 157] width 8 height 8
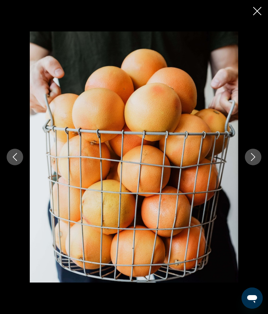
click at [252, 155] on icon "Next image" at bounding box center [253, 157] width 8 height 8
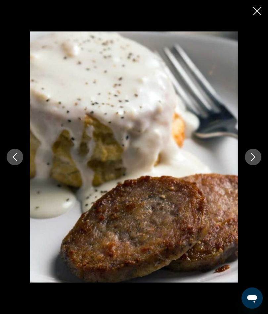
click at [253, 159] on icon "Next image" at bounding box center [253, 157] width 4 height 8
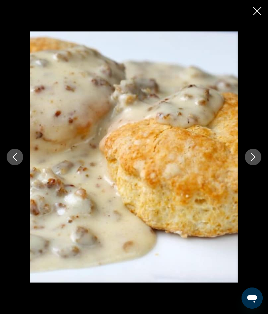
click at [250, 158] on icon "Next image" at bounding box center [253, 157] width 8 height 8
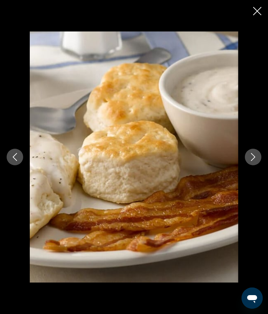
click at [254, 154] on icon "Next image" at bounding box center [253, 157] width 8 height 8
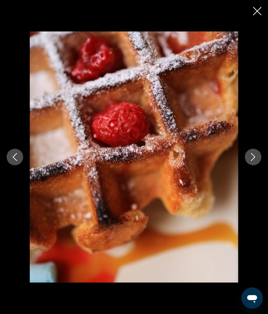
click at [252, 153] on icon "Next image" at bounding box center [253, 157] width 4 height 8
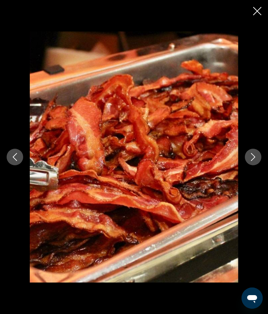
click at [252, 156] on icon "Next image" at bounding box center [253, 157] width 8 height 8
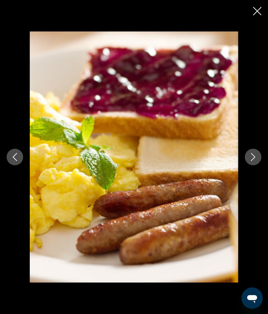
click at [252, 155] on icon "Next image" at bounding box center [253, 157] width 8 height 8
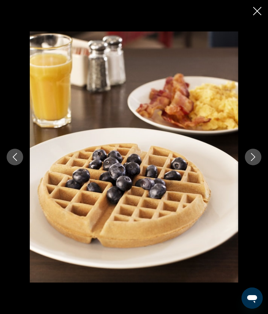
click at [253, 156] on icon "Next image" at bounding box center [253, 157] width 8 height 8
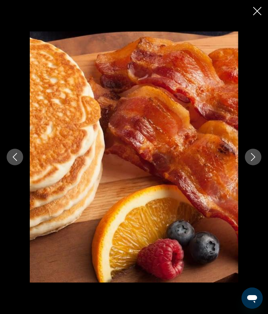
click at [255, 157] on icon "Next image" at bounding box center [253, 157] width 4 height 8
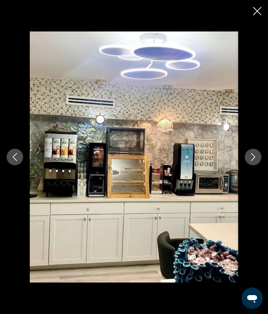
click at [255, 158] on icon "Next image" at bounding box center [253, 157] width 8 height 8
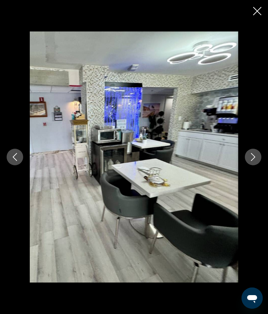
click at [254, 156] on icon "Next image" at bounding box center [253, 157] width 4 height 8
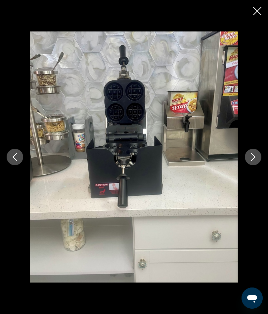
click at [255, 155] on icon "Next image" at bounding box center [253, 157] width 8 height 8
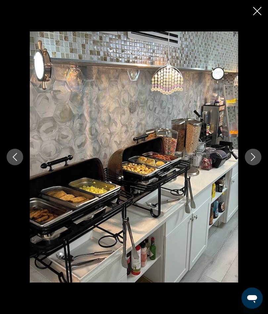
click at [254, 159] on icon "Next image" at bounding box center [253, 157] width 8 height 8
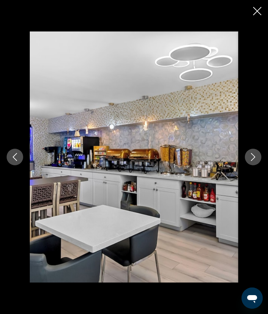
click at [254, 157] on icon "Next image" at bounding box center [253, 157] width 8 height 8
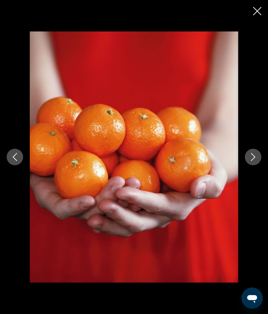
click at [251, 158] on icon "Next image" at bounding box center [253, 157] width 8 height 8
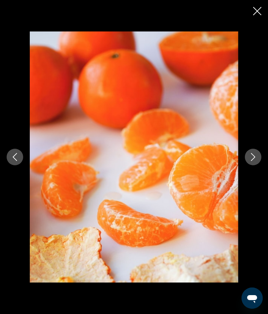
click at [248, 158] on button "Next image" at bounding box center [253, 157] width 17 height 17
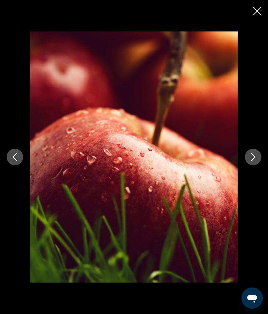
click at [251, 158] on icon "Next image" at bounding box center [253, 157] width 8 height 8
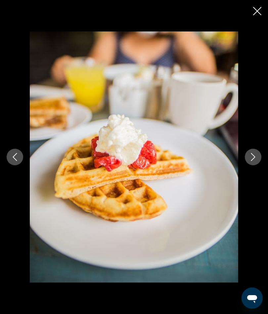
click at [249, 156] on button "Next image" at bounding box center [253, 157] width 17 height 17
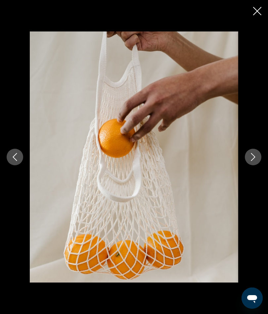
click at [253, 157] on icon "Next image" at bounding box center [253, 157] width 8 height 8
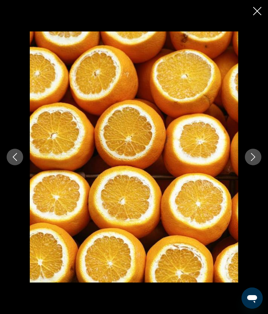
click at [246, 157] on button "Next image" at bounding box center [253, 157] width 17 height 17
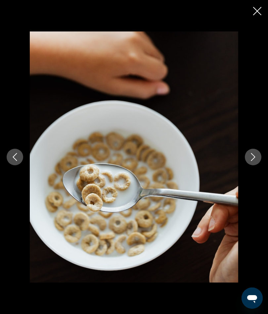
click at [252, 160] on icon "Next image" at bounding box center [253, 157] width 8 height 8
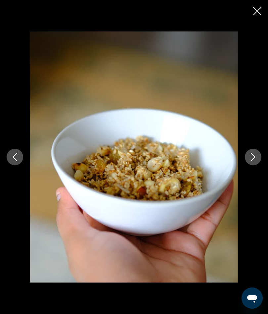
click at [251, 157] on icon "Next image" at bounding box center [253, 157] width 8 height 8
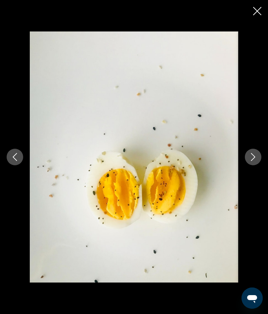
click at [253, 156] on icon "Next image" at bounding box center [253, 157] width 8 height 8
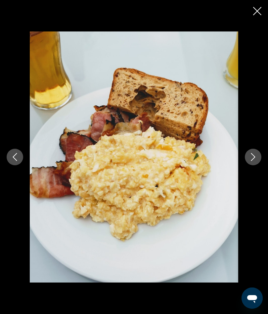
click at [252, 159] on icon "Next image" at bounding box center [253, 157] width 8 height 8
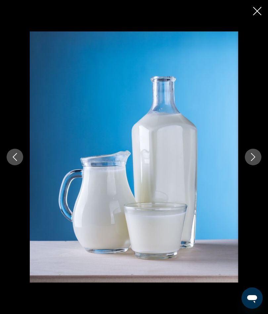
click at [252, 157] on icon "Next image" at bounding box center [253, 157] width 8 height 8
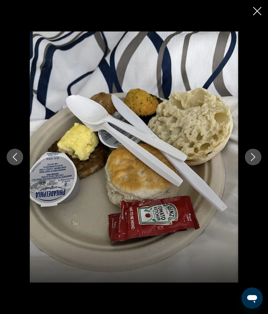
click at [250, 157] on icon "Next image" at bounding box center [253, 157] width 8 height 8
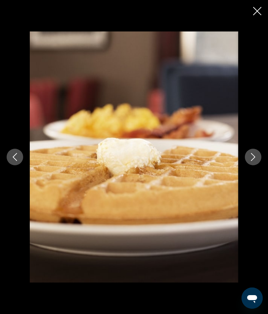
click at [252, 156] on icon "Next image" at bounding box center [253, 157] width 8 height 8
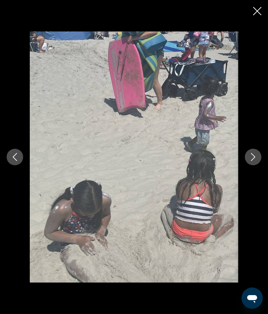
click at [252, 157] on icon "Next image" at bounding box center [253, 157] width 8 height 8
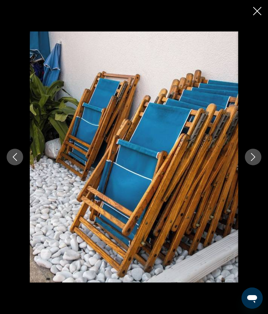
click at [251, 160] on icon "Next image" at bounding box center [253, 157] width 8 height 8
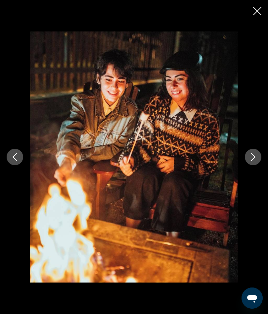
click at [254, 156] on icon "Next image" at bounding box center [253, 157] width 8 height 8
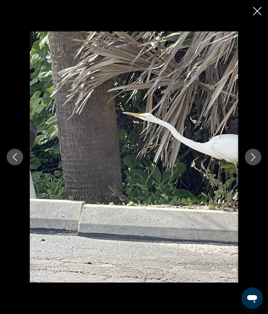
click at [254, 153] on icon "Next image" at bounding box center [253, 157] width 8 height 8
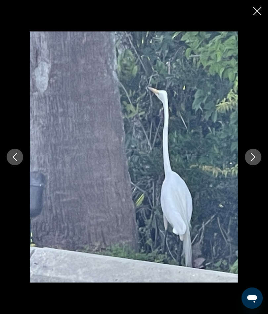
click at [254, 155] on icon "Next image" at bounding box center [253, 157] width 8 height 8
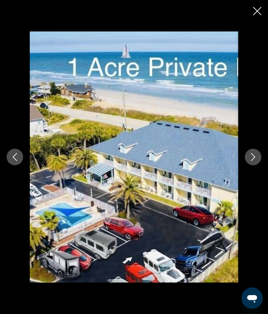
click at [252, 155] on icon "Next image" at bounding box center [253, 157] width 8 height 8
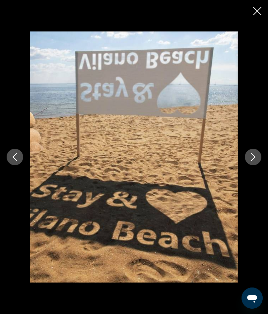
click at [255, 154] on icon "Next image" at bounding box center [253, 157] width 8 height 8
click at [251, 157] on icon "Next image" at bounding box center [253, 157] width 8 height 8
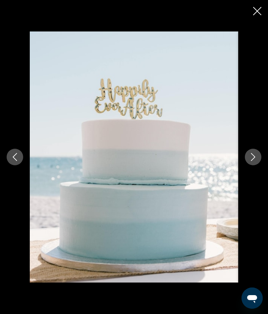
click at [251, 156] on icon "Next image" at bounding box center [253, 157] width 8 height 8
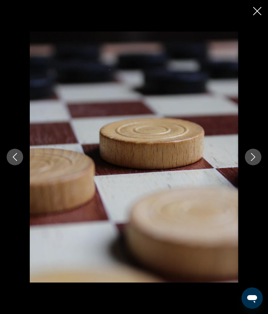
click at [252, 156] on icon "Next image" at bounding box center [253, 157] width 8 height 8
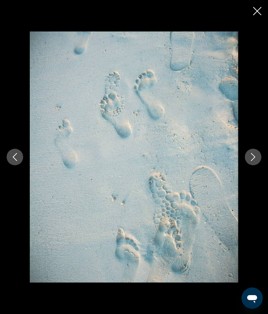
click at [251, 157] on icon "Next image" at bounding box center [253, 157] width 8 height 8
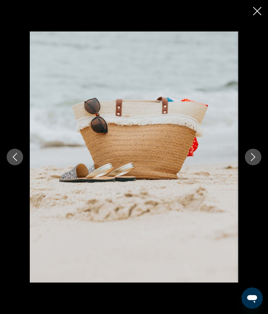
click at [249, 156] on button "Next image" at bounding box center [253, 157] width 17 height 17
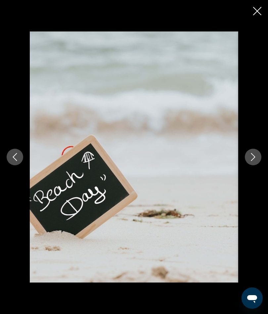
click at [253, 155] on icon "Next image" at bounding box center [253, 157] width 8 height 8
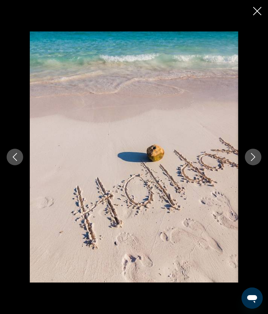
click at [247, 156] on button "Next image" at bounding box center [253, 157] width 17 height 17
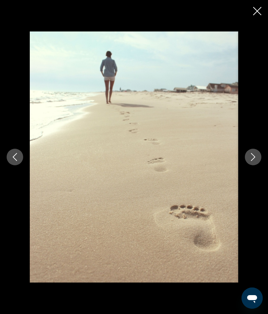
click at [252, 156] on icon "Next image" at bounding box center [253, 157] width 8 height 8
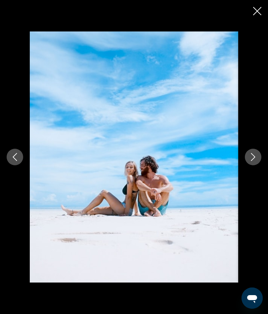
click at [251, 157] on icon "Next image" at bounding box center [253, 157] width 8 height 8
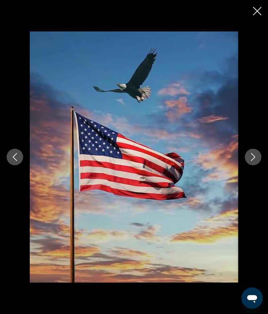
click at [254, 158] on icon "Next image" at bounding box center [253, 157] width 4 height 8
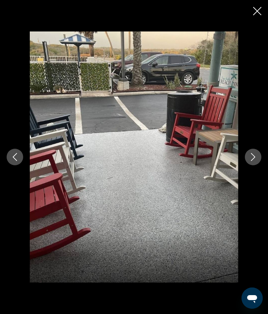
click at [254, 158] on icon "Next image" at bounding box center [253, 157] width 4 height 8
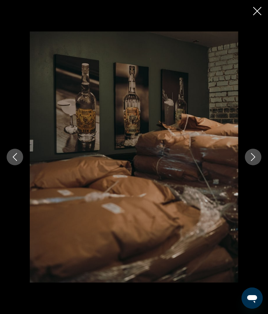
click at [251, 158] on icon "Next image" at bounding box center [253, 157] width 8 height 8
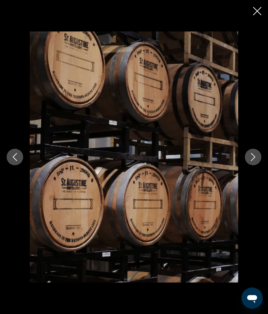
click at [253, 156] on icon "Next image" at bounding box center [253, 157] width 8 height 8
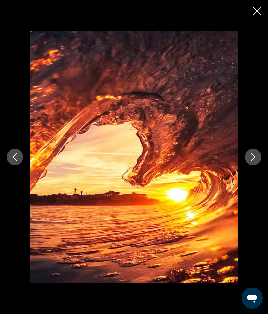
click at [253, 157] on icon "Next image" at bounding box center [253, 157] width 8 height 8
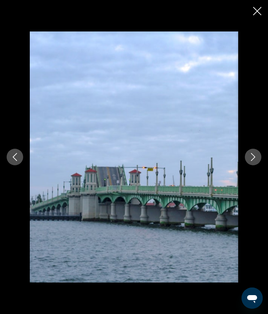
click at [255, 158] on icon "Next image" at bounding box center [253, 157] width 8 height 8
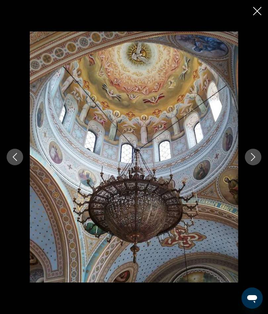
click at [251, 158] on icon "Next image" at bounding box center [253, 157] width 8 height 8
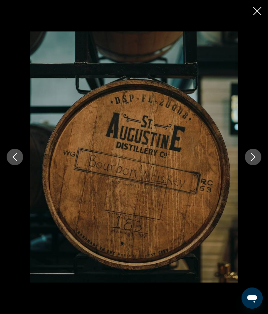
click at [253, 158] on icon "Next image" at bounding box center [253, 157] width 8 height 8
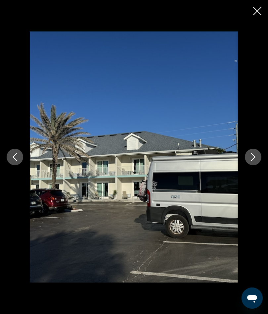
click at [250, 160] on icon "Next image" at bounding box center [253, 157] width 8 height 8
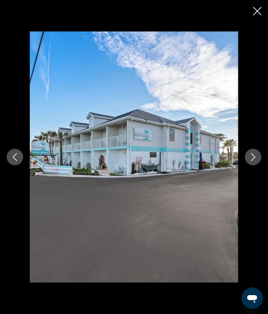
click at [251, 158] on icon "Next image" at bounding box center [253, 157] width 8 height 8
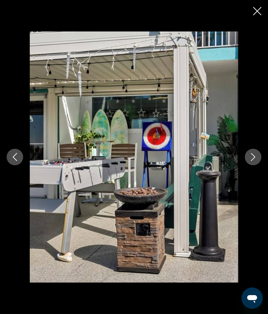
click at [253, 158] on icon "Next image" at bounding box center [253, 157] width 8 height 8
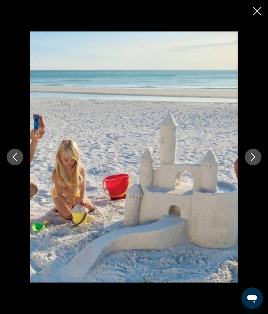
click at [254, 158] on icon "Next image" at bounding box center [253, 157] width 8 height 8
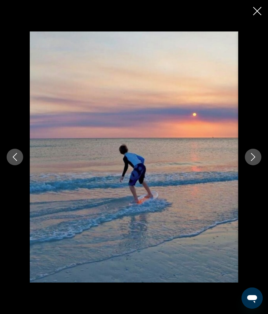
click at [253, 159] on icon "Next image" at bounding box center [253, 157] width 8 height 8
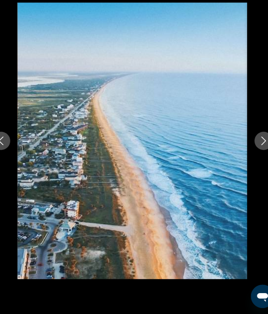
scroll to position [870, 0]
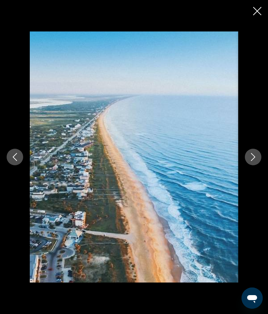
click at [252, 158] on icon "Next image" at bounding box center [253, 157] width 8 height 8
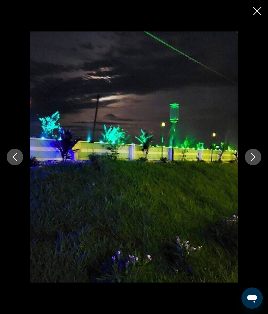
click at [250, 157] on icon "Next image" at bounding box center [253, 157] width 8 height 8
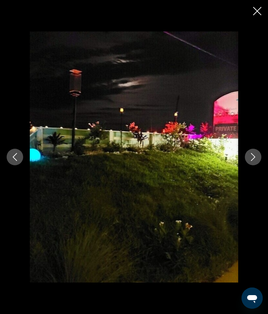
click at [251, 157] on icon "Next image" at bounding box center [253, 157] width 8 height 8
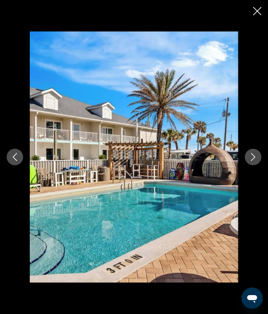
click at [254, 158] on icon "Next image" at bounding box center [253, 157] width 8 height 8
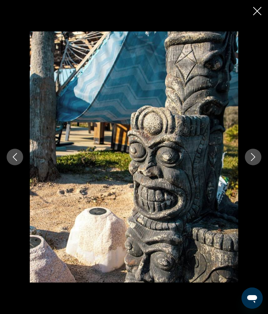
click at [253, 156] on icon "Next image" at bounding box center [253, 157] width 8 height 8
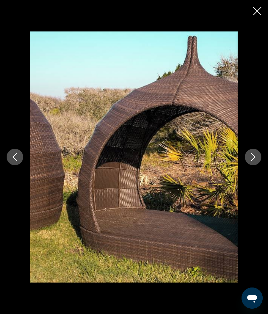
click at [251, 158] on icon "Next image" at bounding box center [253, 157] width 8 height 8
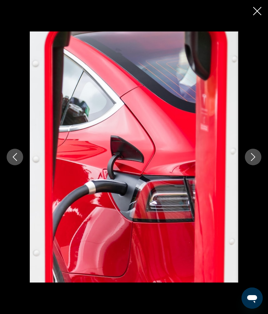
click at [255, 156] on icon "Next image" at bounding box center [253, 157] width 8 height 8
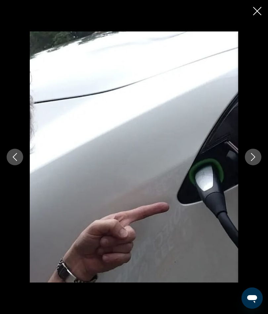
click at [254, 158] on icon "Next image" at bounding box center [253, 157] width 8 height 8
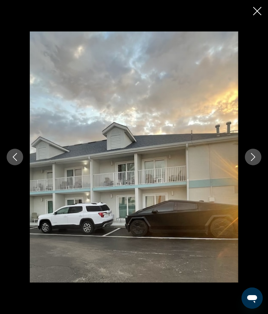
click at [253, 157] on icon "Next image" at bounding box center [253, 157] width 8 height 8
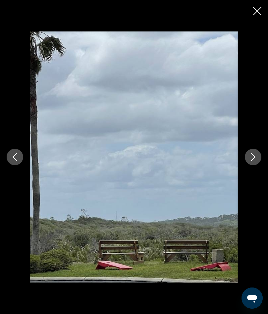
click at [250, 161] on button "Next image" at bounding box center [253, 157] width 17 height 17
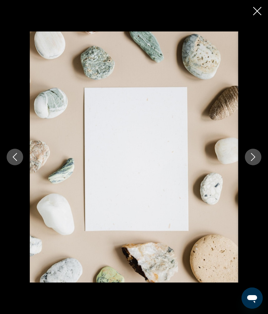
click at [251, 159] on icon "Next image" at bounding box center [253, 157] width 8 height 8
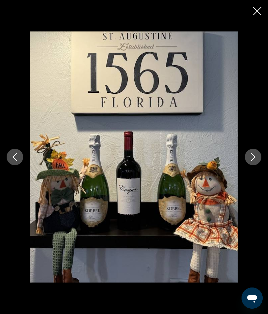
click at [252, 157] on icon "Next image" at bounding box center [253, 157] width 8 height 8
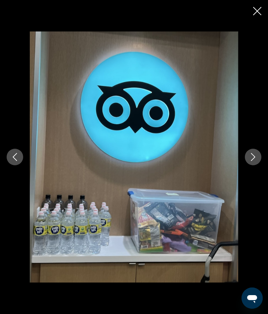
click at [249, 159] on button "Next image" at bounding box center [253, 157] width 17 height 17
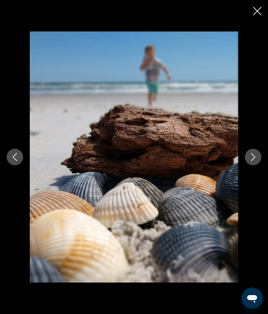
click at [251, 157] on icon "Next image" at bounding box center [253, 157] width 8 height 8
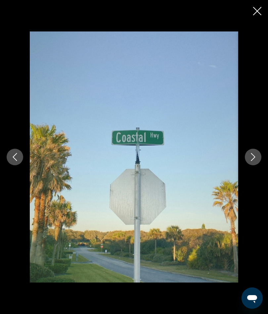
click at [254, 157] on icon "Next image" at bounding box center [253, 157] width 8 height 8
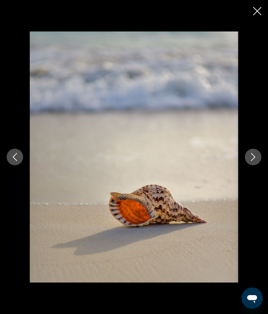
click at [253, 155] on icon "Next image" at bounding box center [253, 157] width 8 height 8
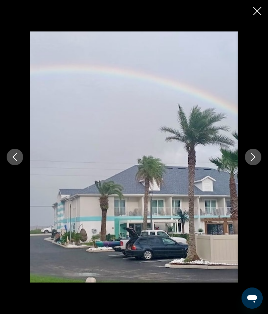
click at [252, 158] on icon "Next image" at bounding box center [253, 157] width 8 height 8
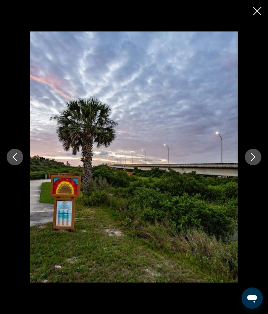
click at [253, 155] on icon "Next image" at bounding box center [253, 157] width 4 height 8
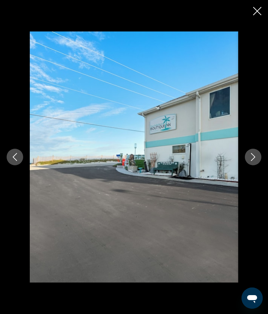
click at [253, 158] on icon "Next image" at bounding box center [253, 157] width 8 height 8
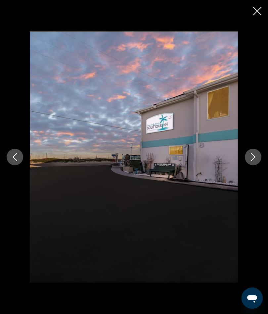
click at [251, 158] on icon "Next image" at bounding box center [253, 157] width 8 height 8
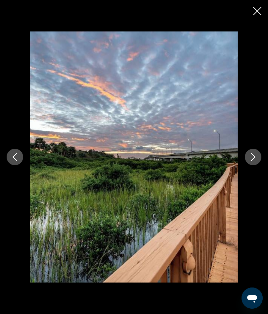
click at [255, 158] on icon "Next image" at bounding box center [253, 157] width 8 height 8
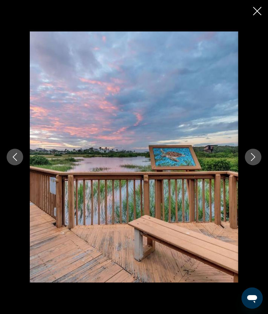
click at [251, 158] on icon "Next image" at bounding box center [253, 157] width 8 height 8
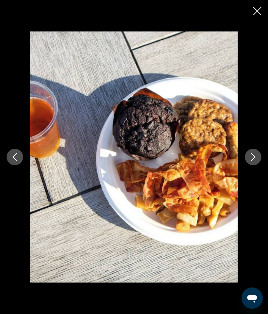
click at [254, 159] on icon "Next image" at bounding box center [253, 157] width 8 height 8
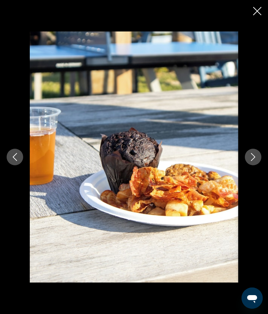
click at [252, 156] on icon "Next image" at bounding box center [253, 157] width 8 height 8
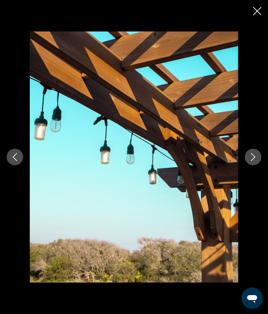
click at [253, 159] on icon "Next image" at bounding box center [253, 157] width 8 height 8
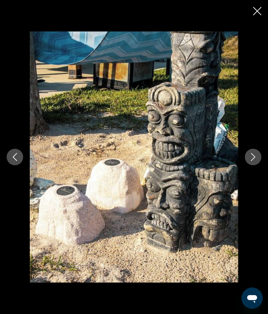
click at [253, 159] on icon "Next image" at bounding box center [253, 157] width 4 height 8
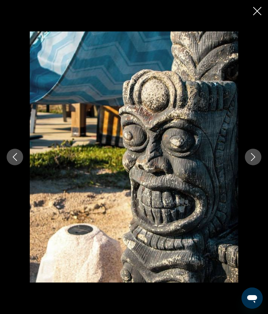
click at [251, 158] on icon "Next image" at bounding box center [253, 157] width 8 height 8
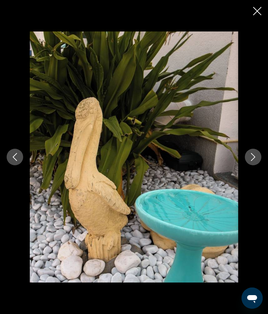
click at [253, 154] on icon "Next image" at bounding box center [253, 157] width 4 height 8
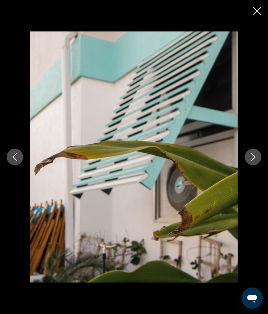
click at [251, 157] on icon "Next image" at bounding box center [253, 157] width 8 height 8
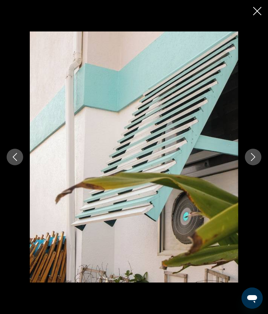
click at [254, 157] on icon "Next image" at bounding box center [253, 157] width 8 height 8
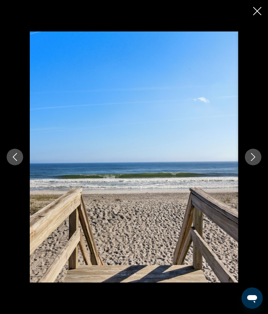
click at [254, 158] on icon "Next image" at bounding box center [253, 157] width 8 height 8
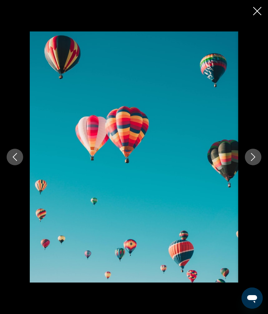
click at [252, 156] on icon "Next image" at bounding box center [253, 157] width 8 height 8
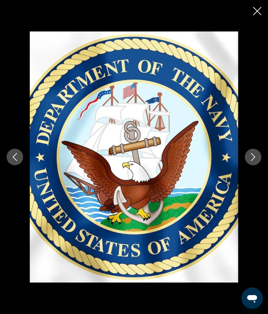
click at [257, 158] on icon "Next image" at bounding box center [253, 157] width 8 height 8
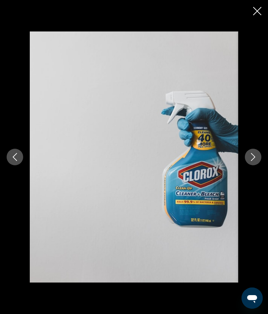
click at [254, 159] on icon "Next image" at bounding box center [253, 157] width 8 height 8
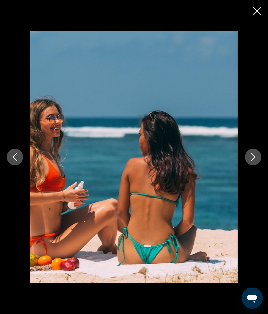
click at [253, 158] on icon "Next image" at bounding box center [253, 157] width 8 height 8
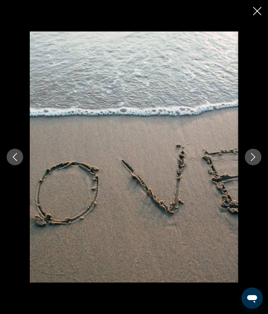
click at [254, 157] on icon "Next image" at bounding box center [253, 157] width 8 height 8
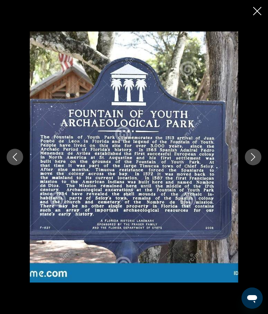
click at [256, 154] on icon "Next image" at bounding box center [253, 157] width 8 height 8
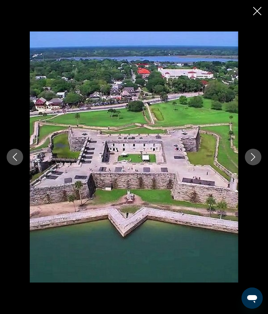
click at [250, 157] on icon "Next image" at bounding box center [253, 157] width 8 height 8
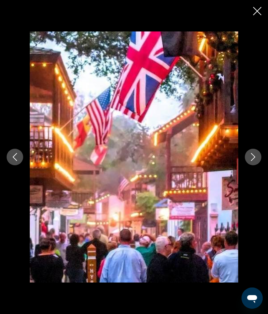
click at [253, 155] on icon "Next image" at bounding box center [253, 157] width 8 height 8
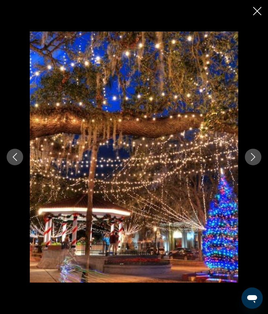
click at [254, 157] on icon "Next image" at bounding box center [253, 157] width 8 height 8
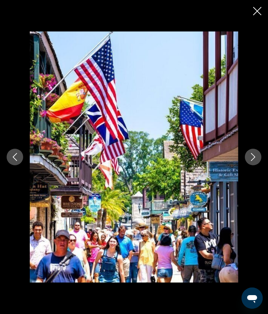
click at [252, 156] on icon "Next image" at bounding box center [253, 157] width 8 height 8
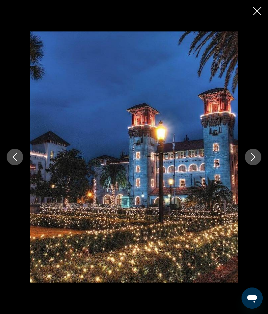
click at [255, 161] on button "Next image" at bounding box center [253, 157] width 17 height 17
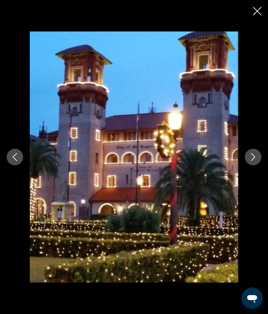
click at [252, 158] on icon "Next image" at bounding box center [253, 157] width 8 height 8
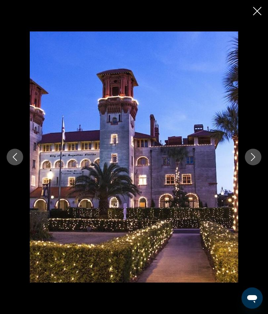
click at [252, 159] on icon "Next image" at bounding box center [253, 157] width 8 height 8
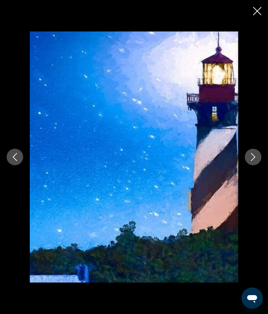
click at [254, 156] on icon "Next image" at bounding box center [253, 157] width 8 height 8
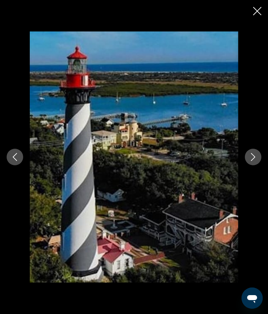
click at [250, 157] on icon "Next image" at bounding box center [253, 157] width 8 height 8
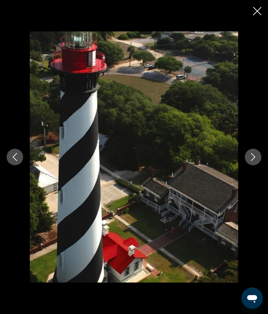
click at [255, 158] on icon "Next image" at bounding box center [253, 157] width 8 height 8
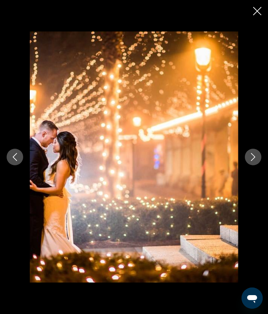
click at [254, 159] on icon "Next image" at bounding box center [253, 157] width 8 height 8
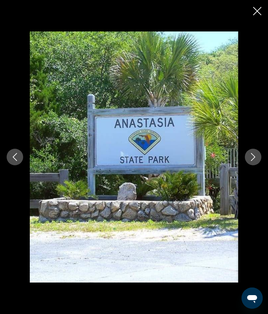
click at [251, 159] on icon "Next image" at bounding box center [253, 157] width 8 height 8
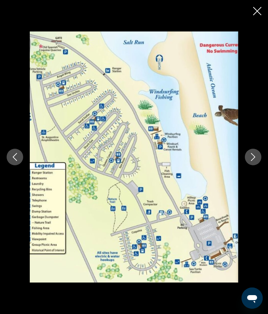
click at [254, 157] on icon "Next image" at bounding box center [253, 157] width 8 height 8
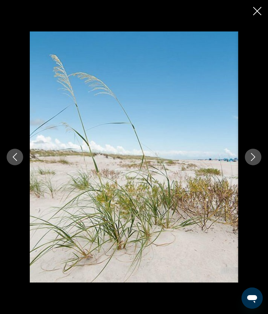
click at [251, 162] on button "Next image" at bounding box center [253, 157] width 17 height 17
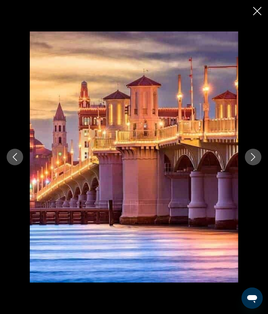
click at [252, 156] on icon "Next image" at bounding box center [253, 157] width 8 height 8
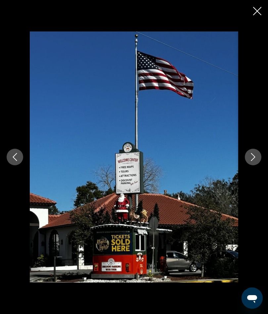
click at [253, 157] on icon "Next image" at bounding box center [253, 157] width 8 height 8
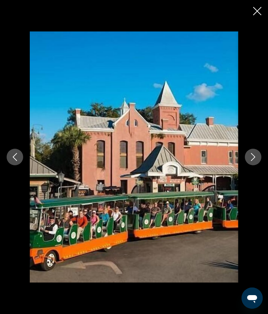
click at [251, 158] on icon "Next image" at bounding box center [253, 157] width 8 height 8
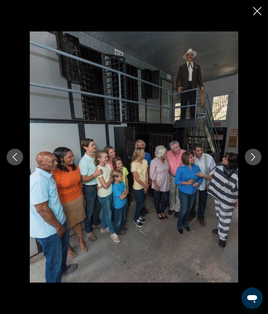
click at [252, 155] on icon "Next image" at bounding box center [253, 157] width 8 height 8
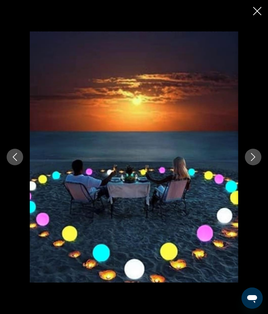
click at [249, 158] on button "Next image" at bounding box center [253, 157] width 17 height 17
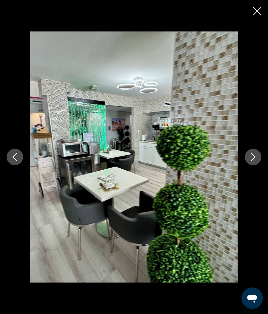
click at [253, 12] on icon "Close slideshow" at bounding box center [257, 11] width 8 height 8
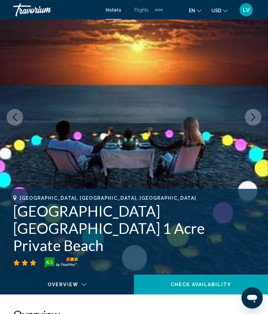
scroll to position [0, 0]
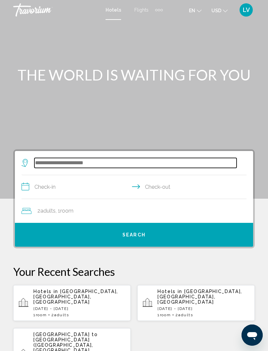
click at [90, 163] on input "Search widget" at bounding box center [135, 163] width 202 height 10
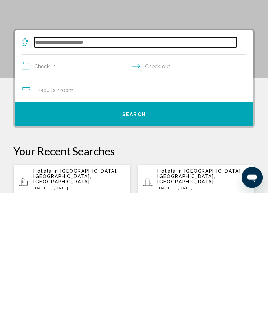
scroll to position [7, 0]
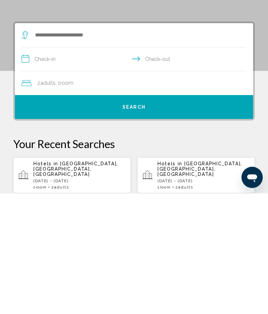
click at [182, 282] on span "Hotels in" at bounding box center [171, 284] width 27 height 5
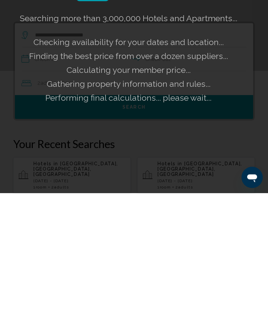
scroll to position [128, 0]
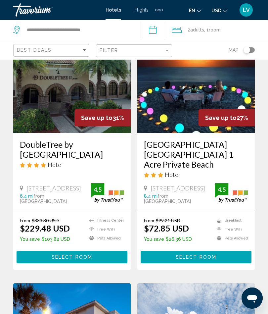
scroll to position [50, 0]
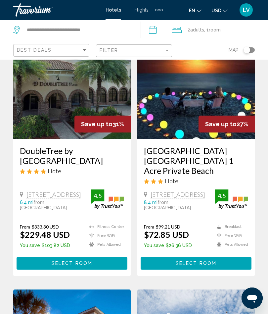
click at [224, 96] on img "Main content" at bounding box center [196, 86] width 118 height 106
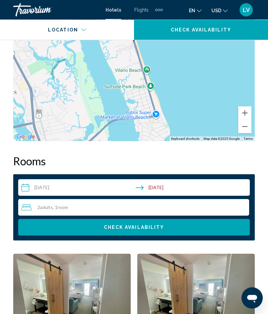
scroll to position [931, 0]
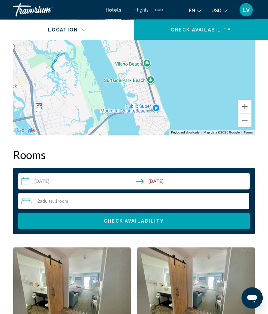
click at [149, 182] on input "**********" at bounding box center [135, 182] width 234 height 19
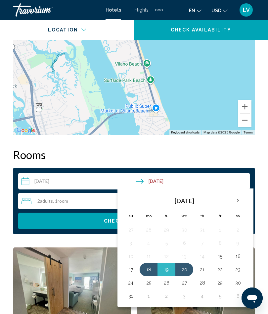
click at [147, 268] on button "18" at bounding box center [148, 269] width 11 height 9
click at [200, 269] on button "21" at bounding box center [202, 269] width 11 height 9
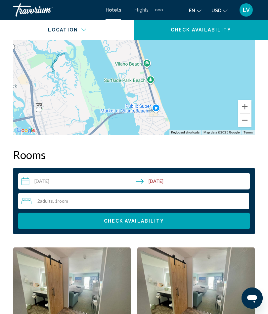
type input "**********"
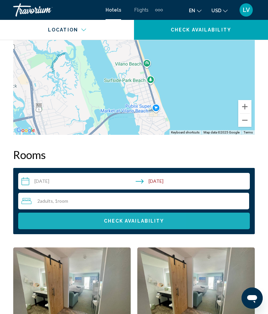
click at [137, 221] on span "Check Availability" at bounding box center [134, 221] width 61 height 5
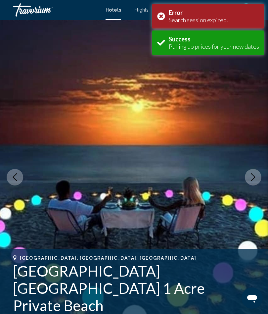
click at [160, 19] on div "Error Search session expired." at bounding box center [208, 16] width 112 height 25
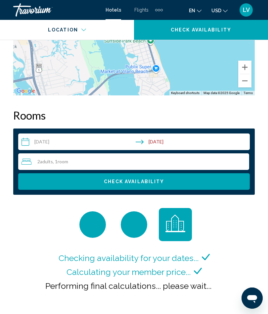
scroll to position [944, 0]
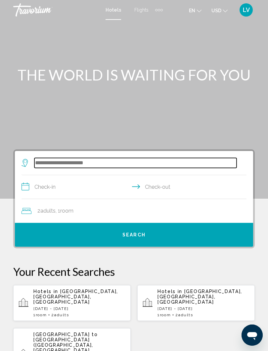
click at [106, 161] on input "Search widget" at bounding box center [135, 163] width 202 height 10
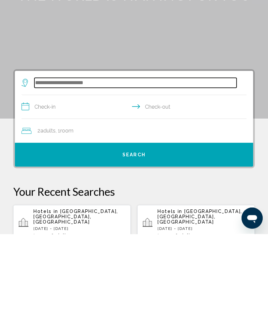
scroll to position [7, 0]
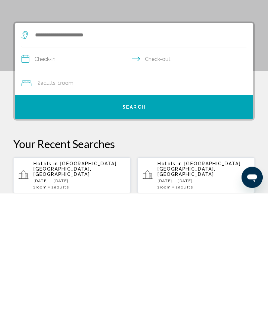
click at [191, 282] on span "[GEOGRAPHIC_DATA], [GEOGRAPHIC_DATA], [GEOGRAPHIC_DATA]" at bounding box center [200, 290] width 85 height 16
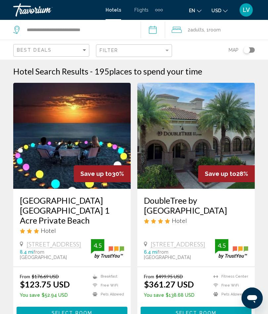
click at [85, 137] on img "Main content" at bounding box center [72, 136] width 118 height 106
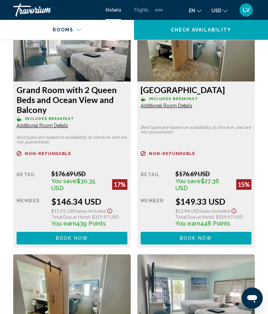
scroll to position [2186, 0]
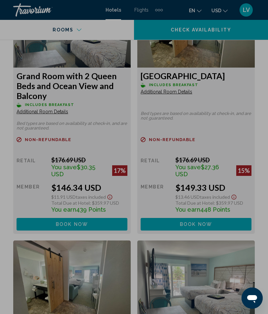
scroll to position [0, 0]
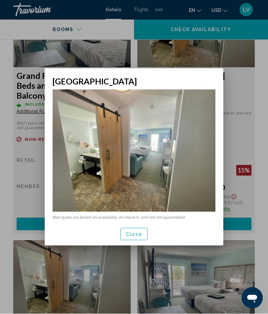
click at [137, 236] on span "Close" at bounding box center [134, 234] width 17 height 5
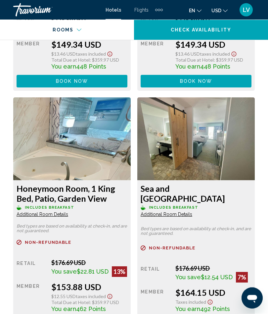
scroll to position [2804, 0]
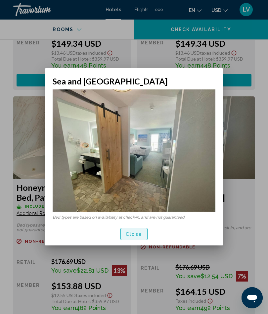
click at [138, 237] on span "Close" at bounding box center [134, 234] width 17 height 5
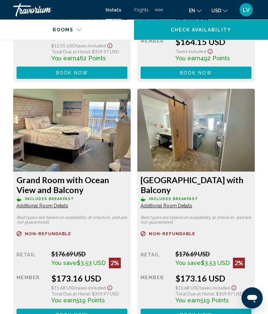
scroll to position [3054, 0]
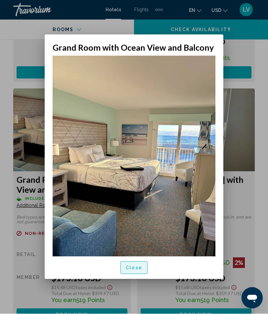
click at [125, 274] on button "Close" at bounding box center [134, 268] width 27 height 12
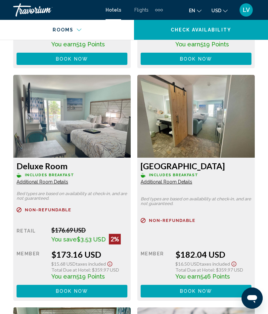
scroll to position [3310, 0]
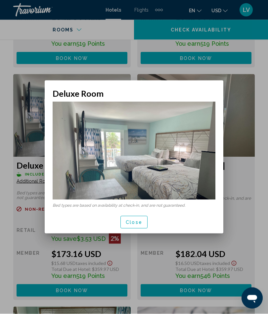
scroll to position [0, 0]
click at [129, 224] on span "Close" at bounding box center [134, 222] width 17 height 5
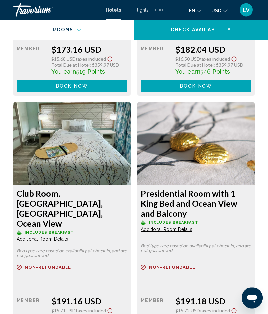
scroll to position [3515, 0]
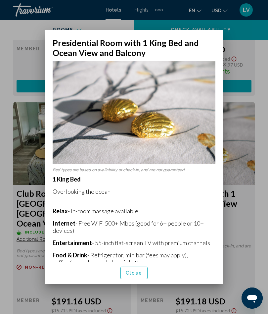
scroll to position [0, 0]
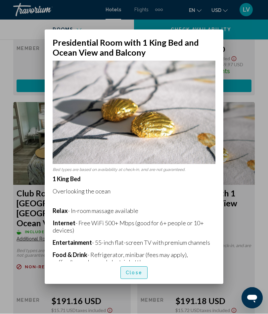
click at [129, 276] on span "Close" at bounding box center [134, 273] width 17 height 5
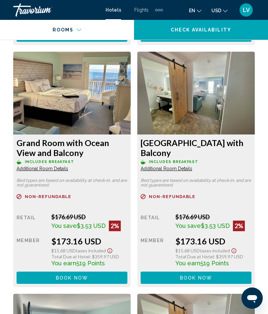
scroll to position [3084, 0]
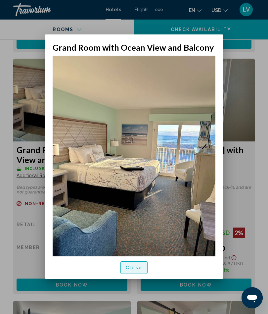
click at [139, 271] on span "Close" at bounding box center [134, 268] width 17 height 5
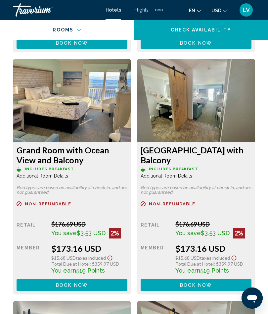
scroll to position [3078, 0]
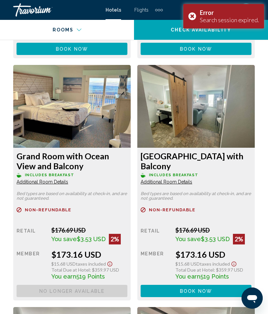
click at [192, 15] on div "Error Search session expired." at bounding box center [223, 16] width 81 height 25
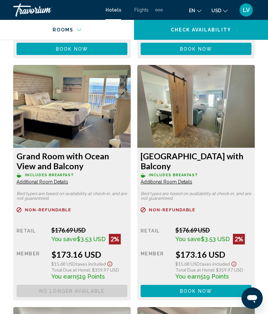
click at [71, 288] on span "No longer available" at bounding box center [71, 290] width 65 height 5
click at [75, 288] on span "No longer available" at bounding box center [71, 290] width 65 height 5
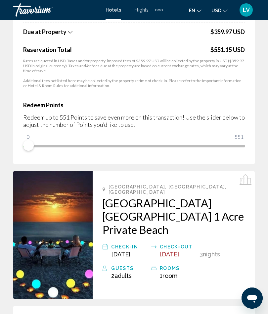
scroll to position [112, 0]
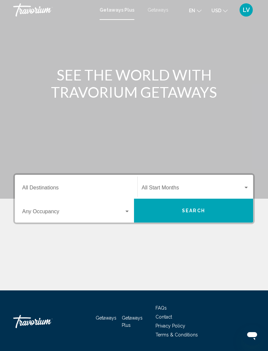
click at [244, 186] on div "Search widget" at bounding box center [246, 187] width 6 height 5
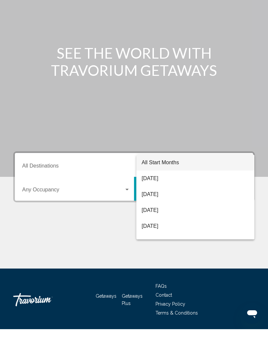
scroll to position [21, 0]
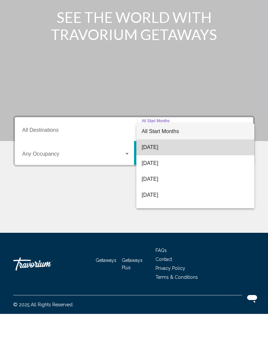
click at [157, 176] on span "[DATE]" at bounding box center [196, 184] width 108 height 16
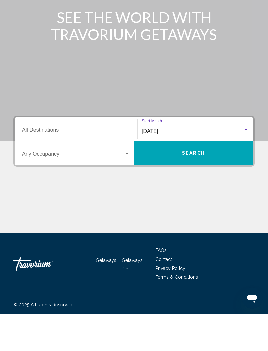
click at [108, 166] on input "Destination All Destinations" at bounding box center [76, 169] width 108 height 6
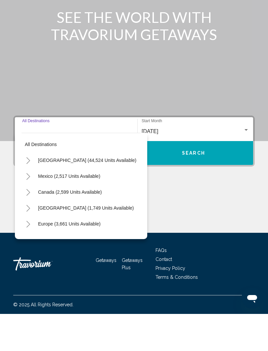
click at [29, 194] on icon "Toggle United States (44,524 units available)" at bounding box center [28, 197] width 5 height 7
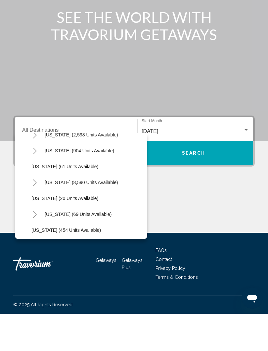
scroll to position [90, 0]
click at [36, 216] on icon "Toggle Florida (8,590 units available)" at bounding box center [35, 219] width 4 height 7
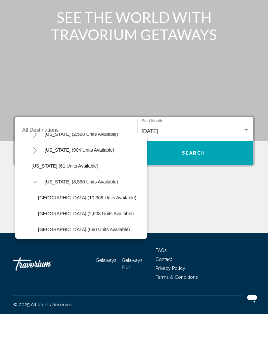
click at [63, 248] on span "[GEOGRAPHIC_DATA] (2,008 units available)" at bounding box center [86, 250] width 96 height 5
type input "**********"
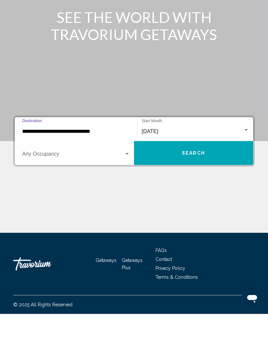
click at [196, 188] on span "Search" at bounding box center [193, 190] width 23 height 5
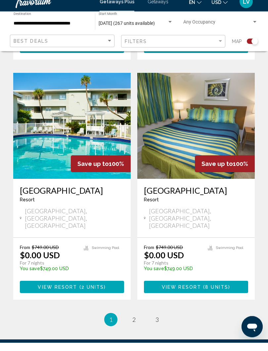
scroll to position [1391, 0]
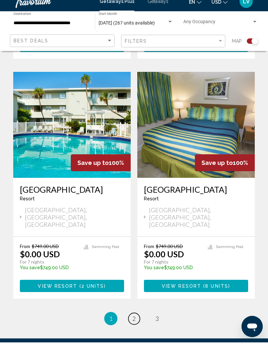
click at [134, 324] on span "2" at bounding box center [133, 327] width 3 height 7
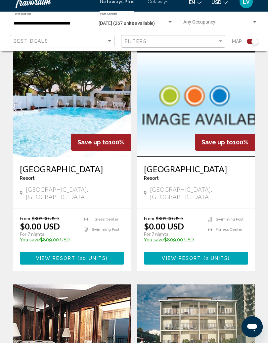
scroll to position [1139, 0]
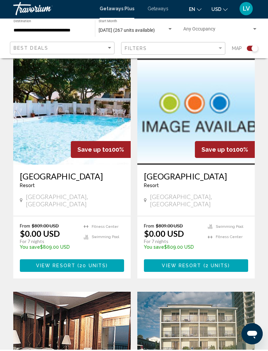
click at [63, 173] on h3 "[GEOGRAPHIC_DATA]" at bounding box center [72, 178] width 104 height 10
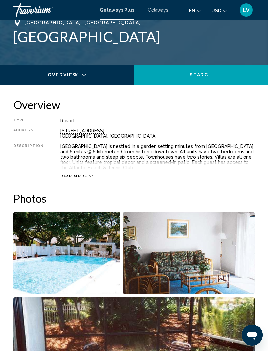
scroll to position [253, 0]
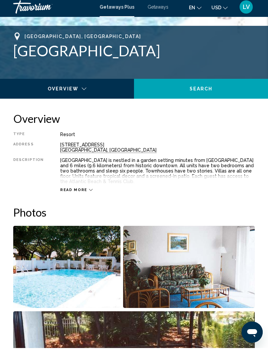
click at [80, 191] on span "Read more" at bounding box center [73, 193] width 27 height 4
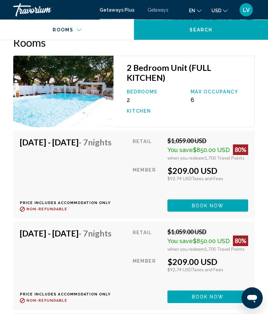
scroll to position [1385, 0]
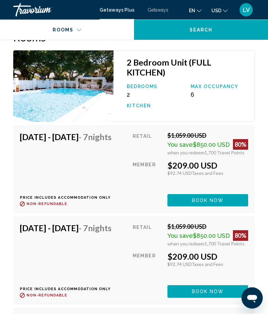
click at [212, 198] on span "Book now" at bounding box center [208, 200] width 32 height 5
